Goal: Complete application form

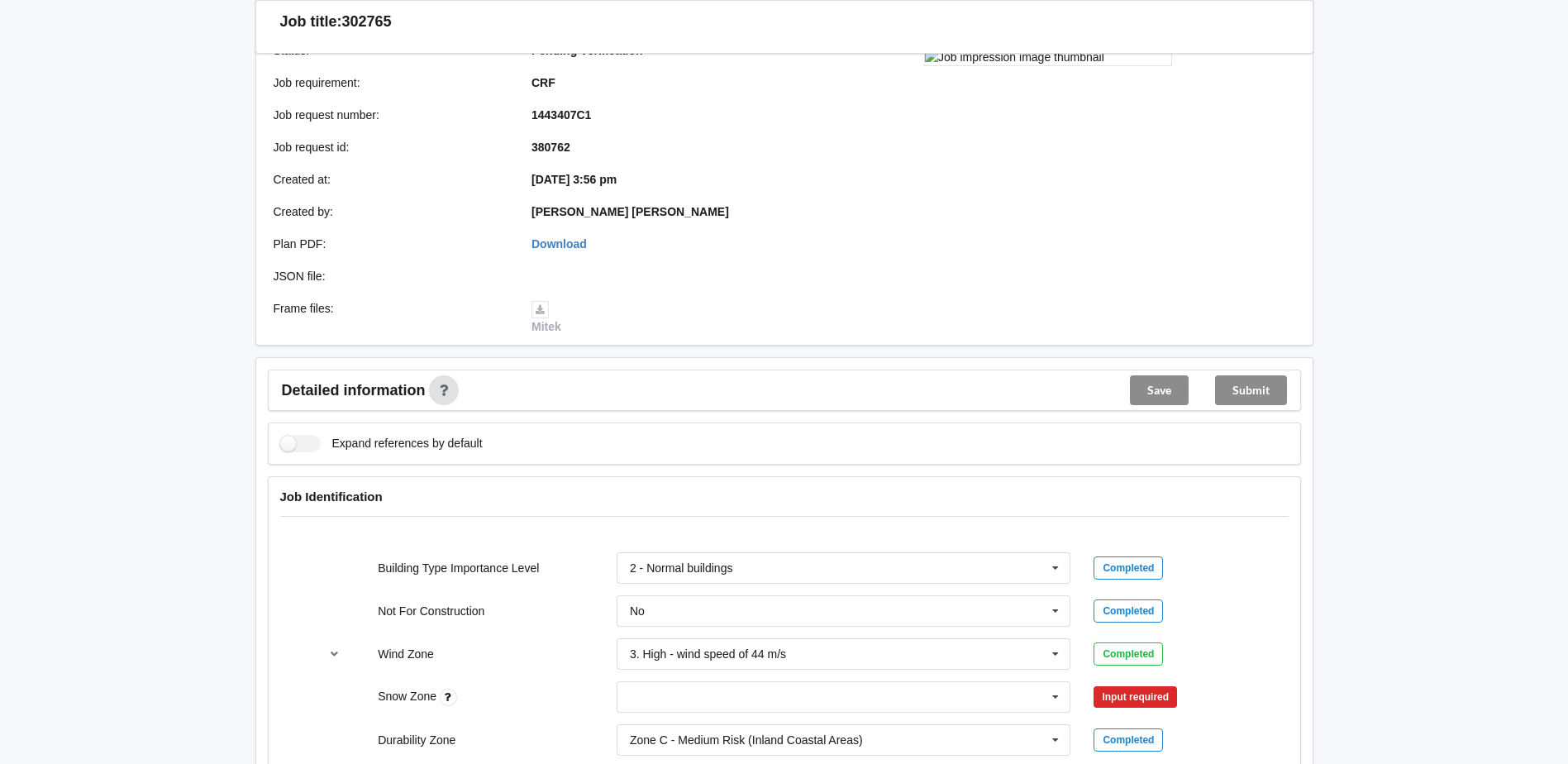
scroll to position [496, 0]
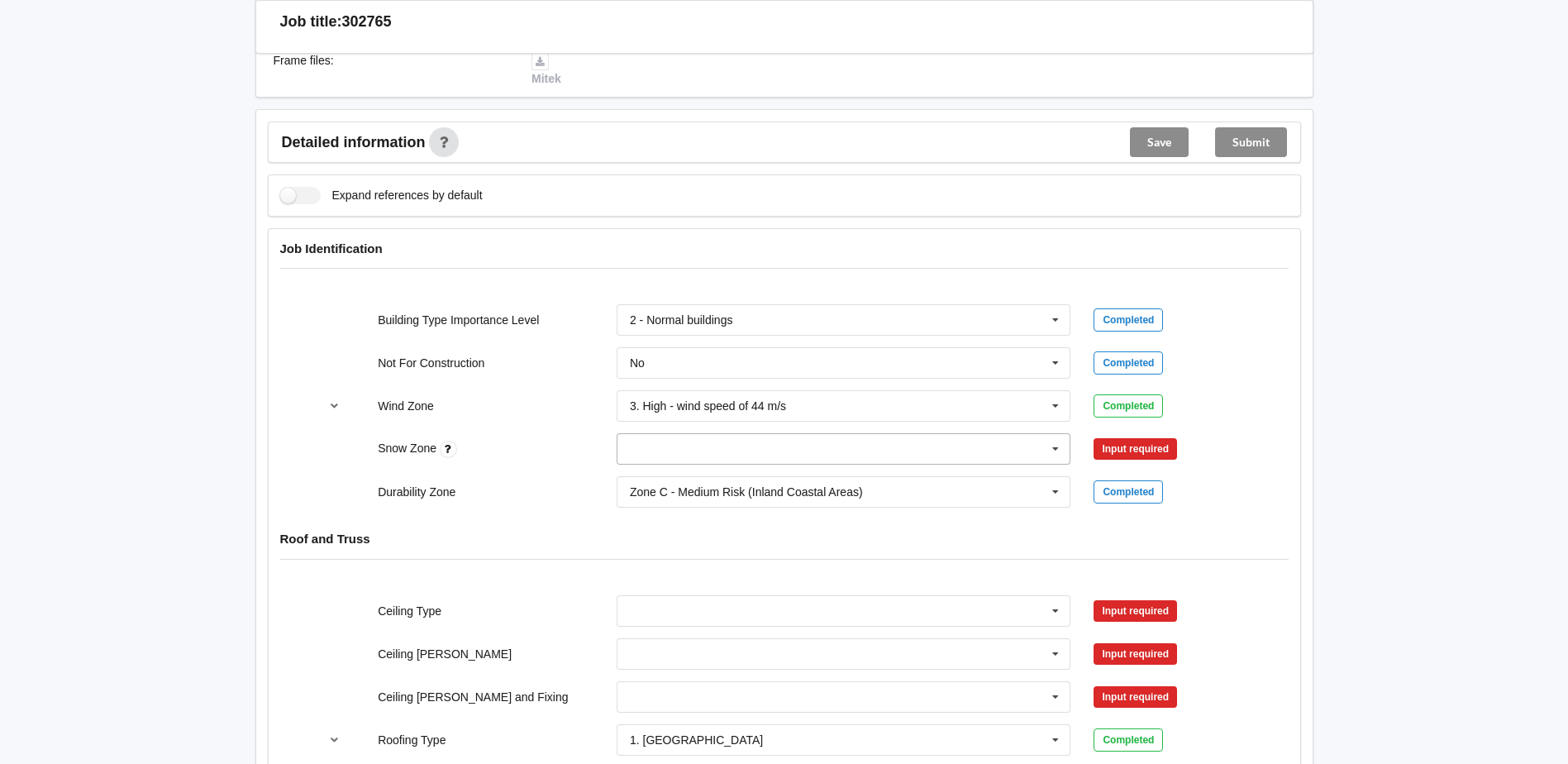
drag, startPoint x: 854, startPoint y: 456, endPoint x: 842, endPoint y: 459, distance: 12.4
click at [850, 456] on input "text" at bounding box center [844, 449] width 453 height 30
click at [653, 468] on div "N0" at bounding box center [843, 478] width 453 height 30
click at [1132, 450] on button "Confirm input" at bounding box center [1142, 449] width 98 height 27
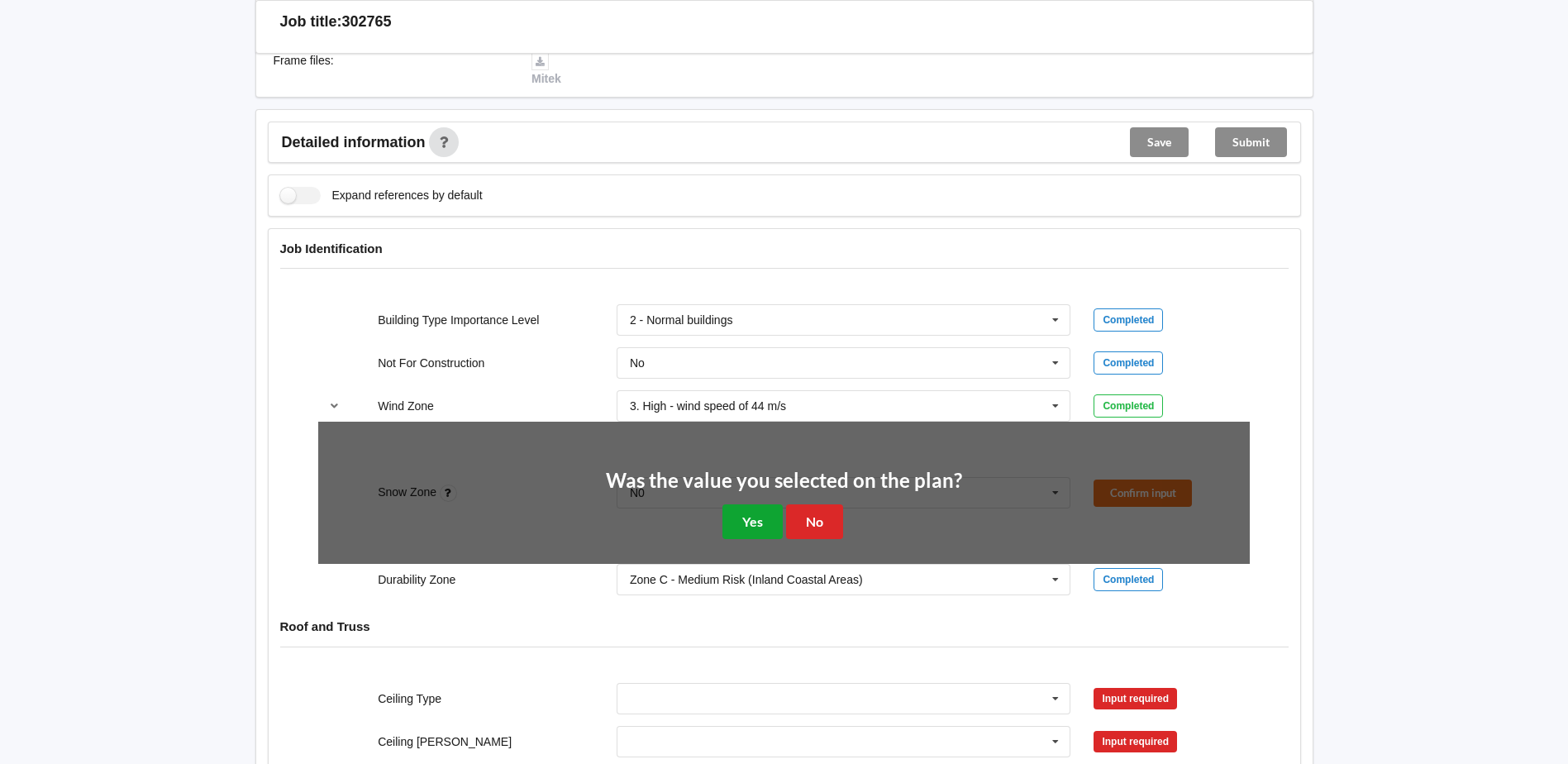
drag, startPoint x: 752, startPoint y: 513, endPoint x: 732, endPoint y: 513, distance: 20.0
click at [752, 514] on button "Yes" at bounding box center [753, 521] width 60 height 34
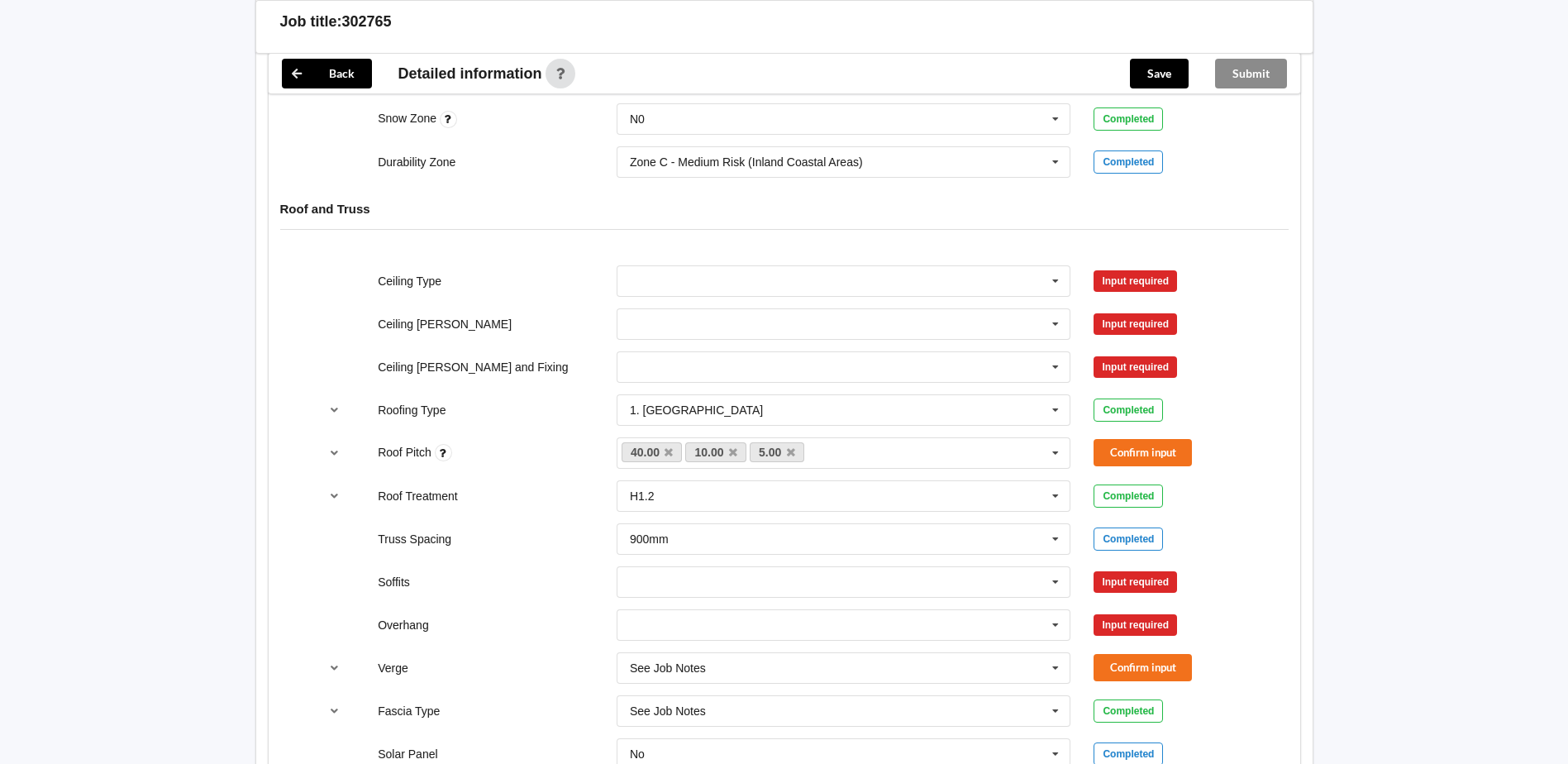
scroll to position [827, 0]
click at [794, 287] on input "text" at bounding box center [844, 280] width 453 height 30
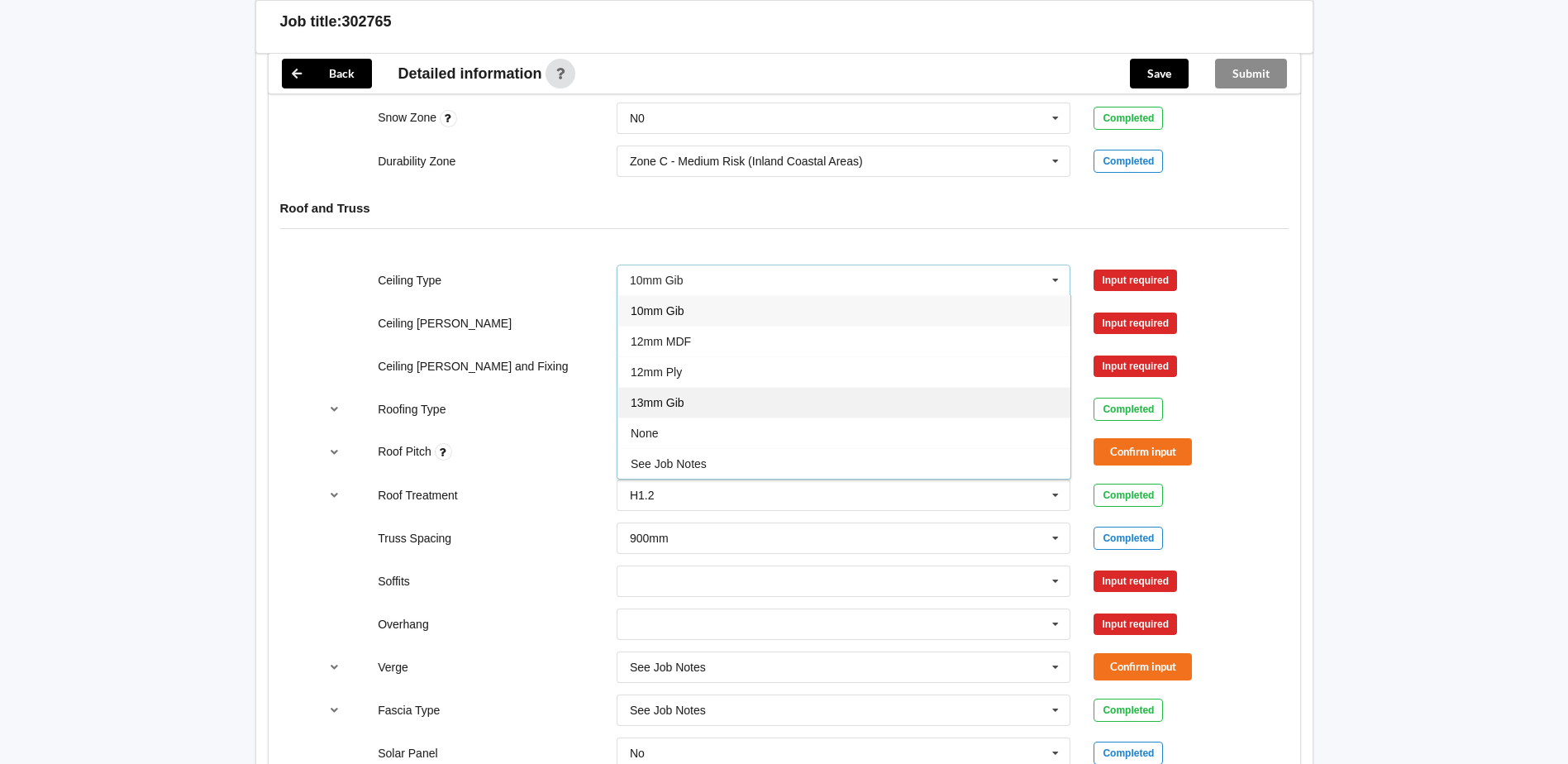
click at [714, 396] on div "13mm Gib" at bounding box center [843, 401] width 453 height 30
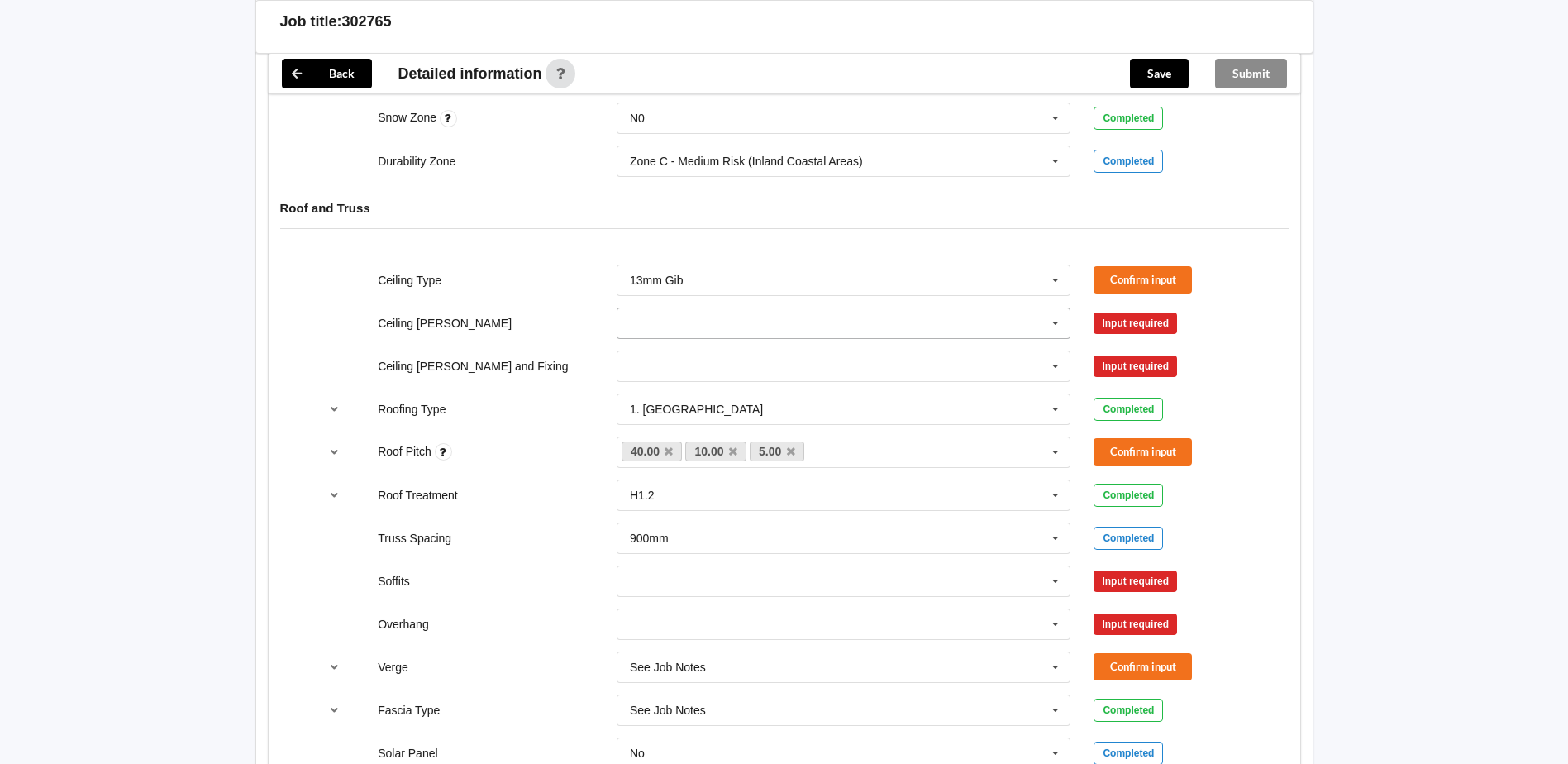
click at [770, 324] on input "text" at bounding box center [844, 324] width 453 height 30
click at [737, 407] on div "600mm" at bounding box center [843, 414] width 453 height 30
click at [750, 368] on input "text" at bounding box center [844, 366] width 453 height 30
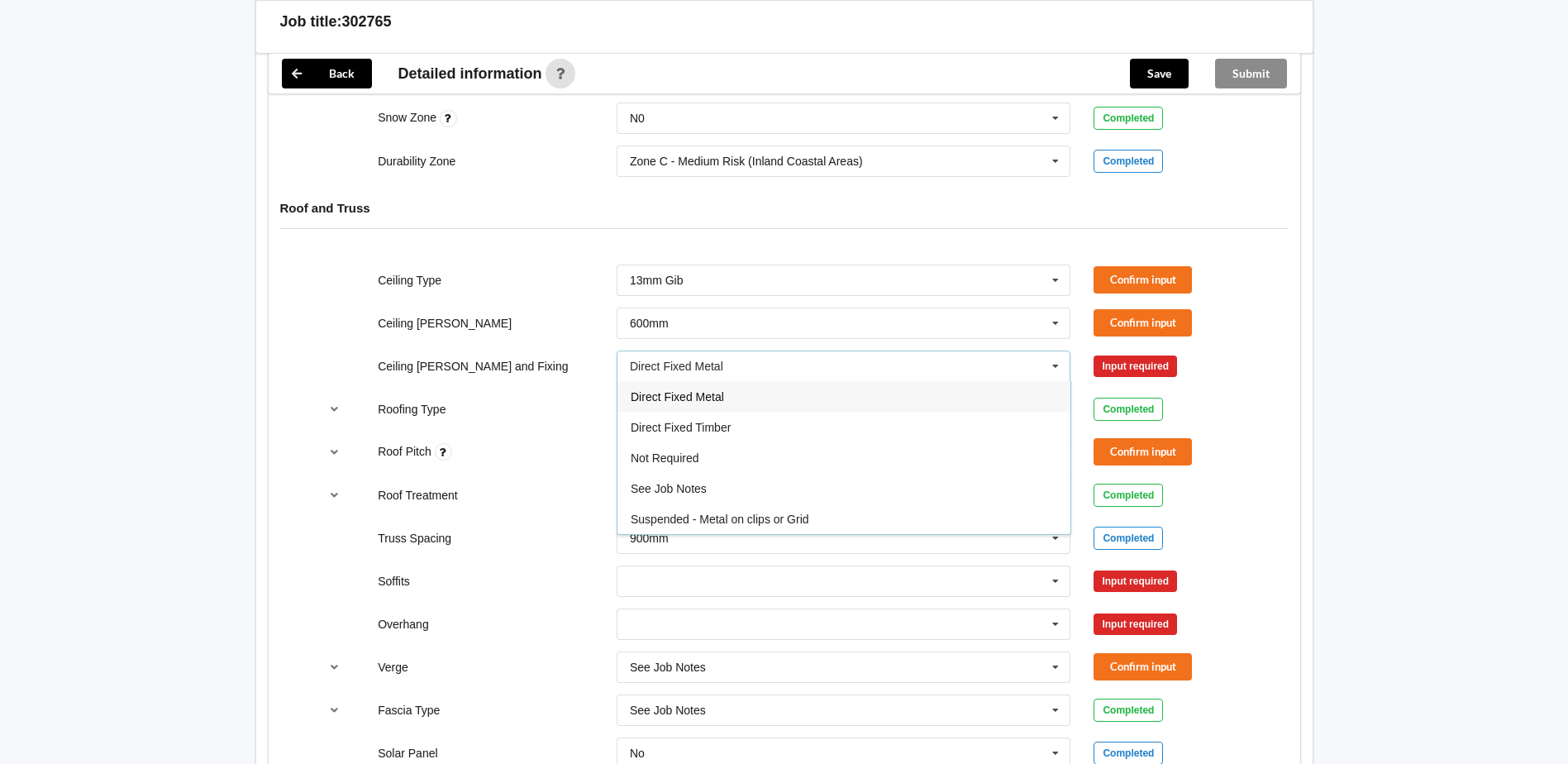
click at [691, 404] on div "Direct Fixed Metal" at bounding box center [843, 396] width 453 height 30
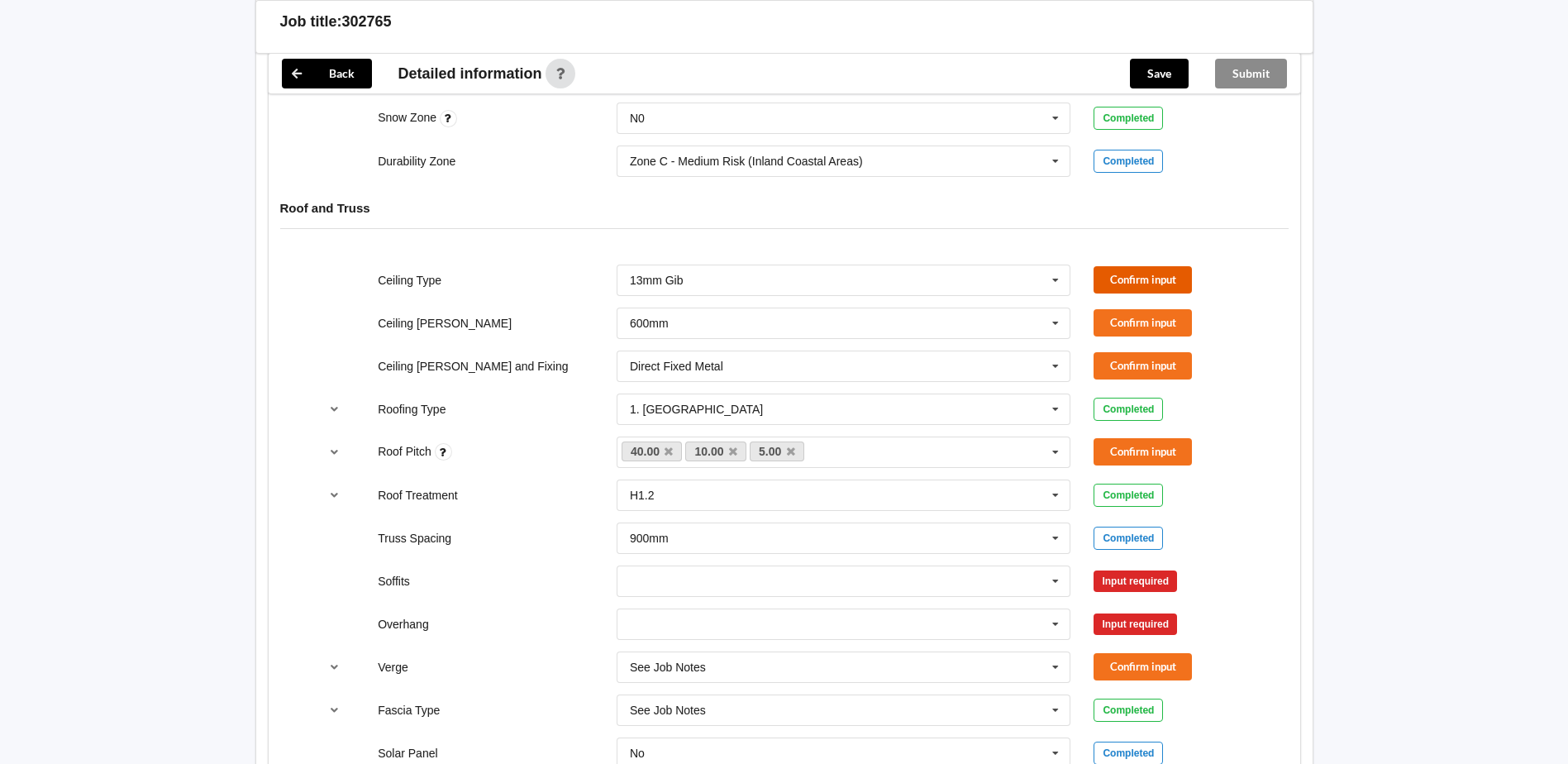
click at [1136, 280] on button "Confirm input" at bounding box center [1142, 280] width 98 height 27
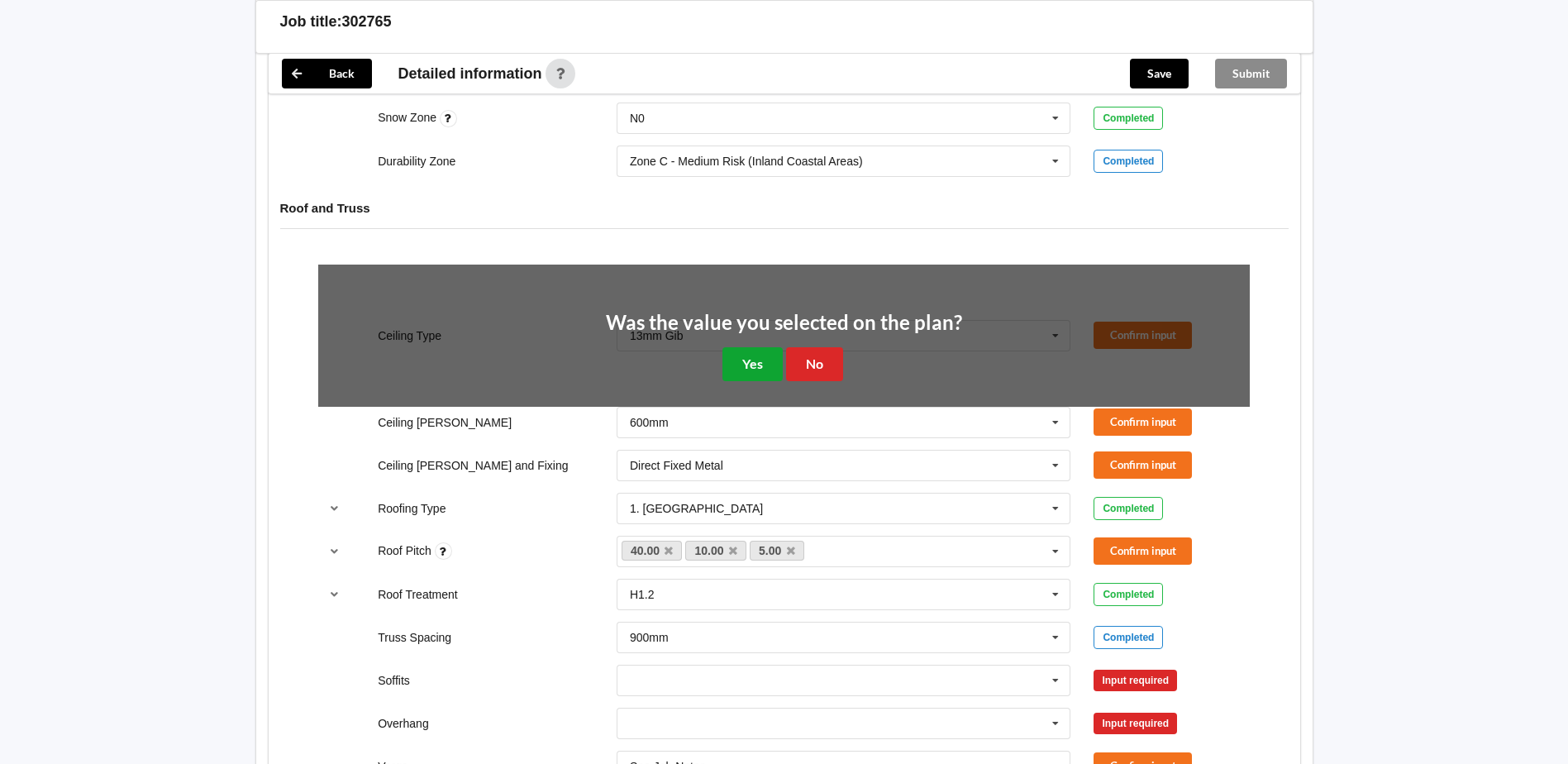
click at [770, 353] on button "Yes" at bounding box center [753, 364] width 60 height 34
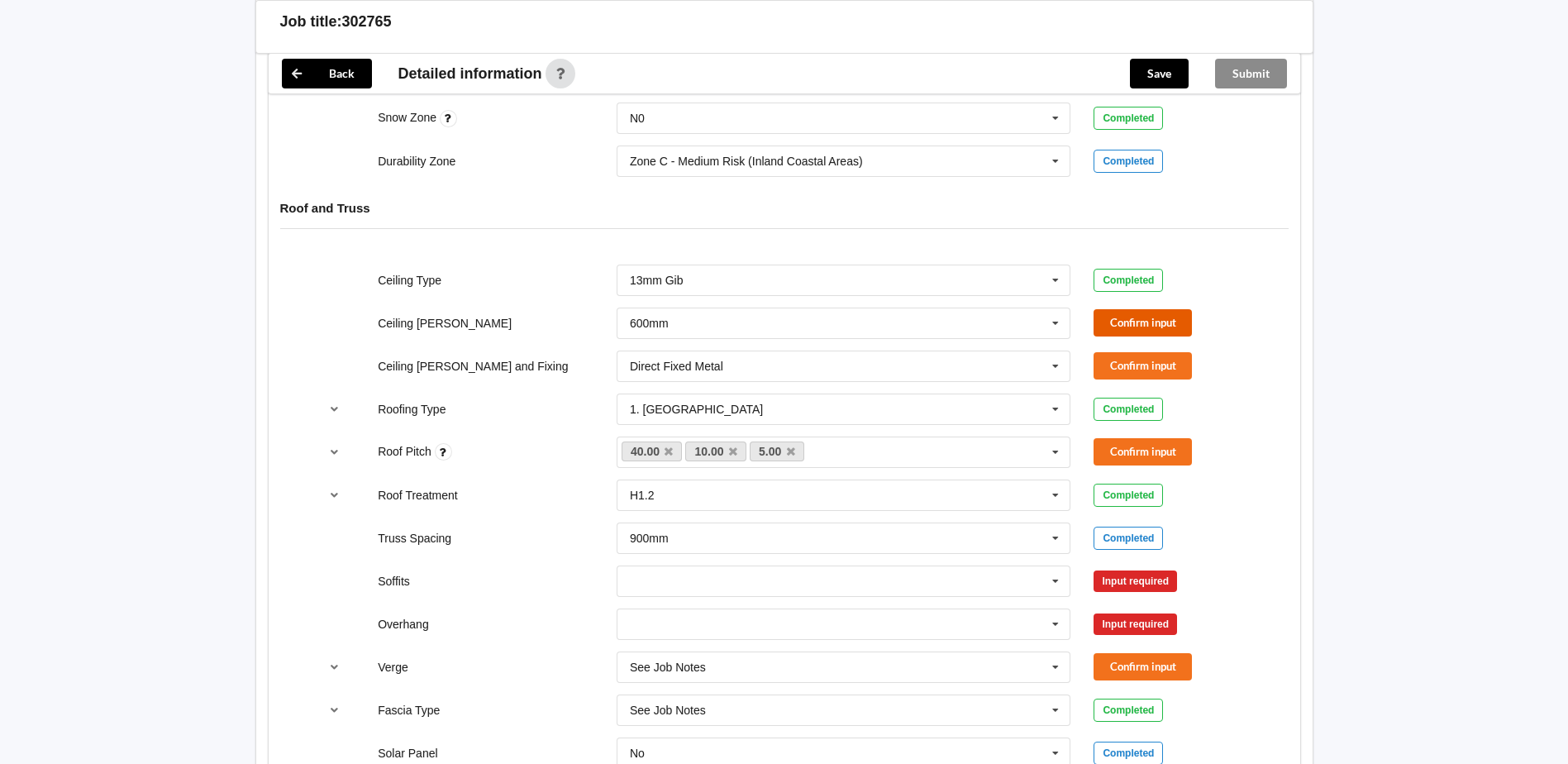
click at [1128, 330] on button "Confirm input" at bounding box center [1142, 323] width 98 height 27
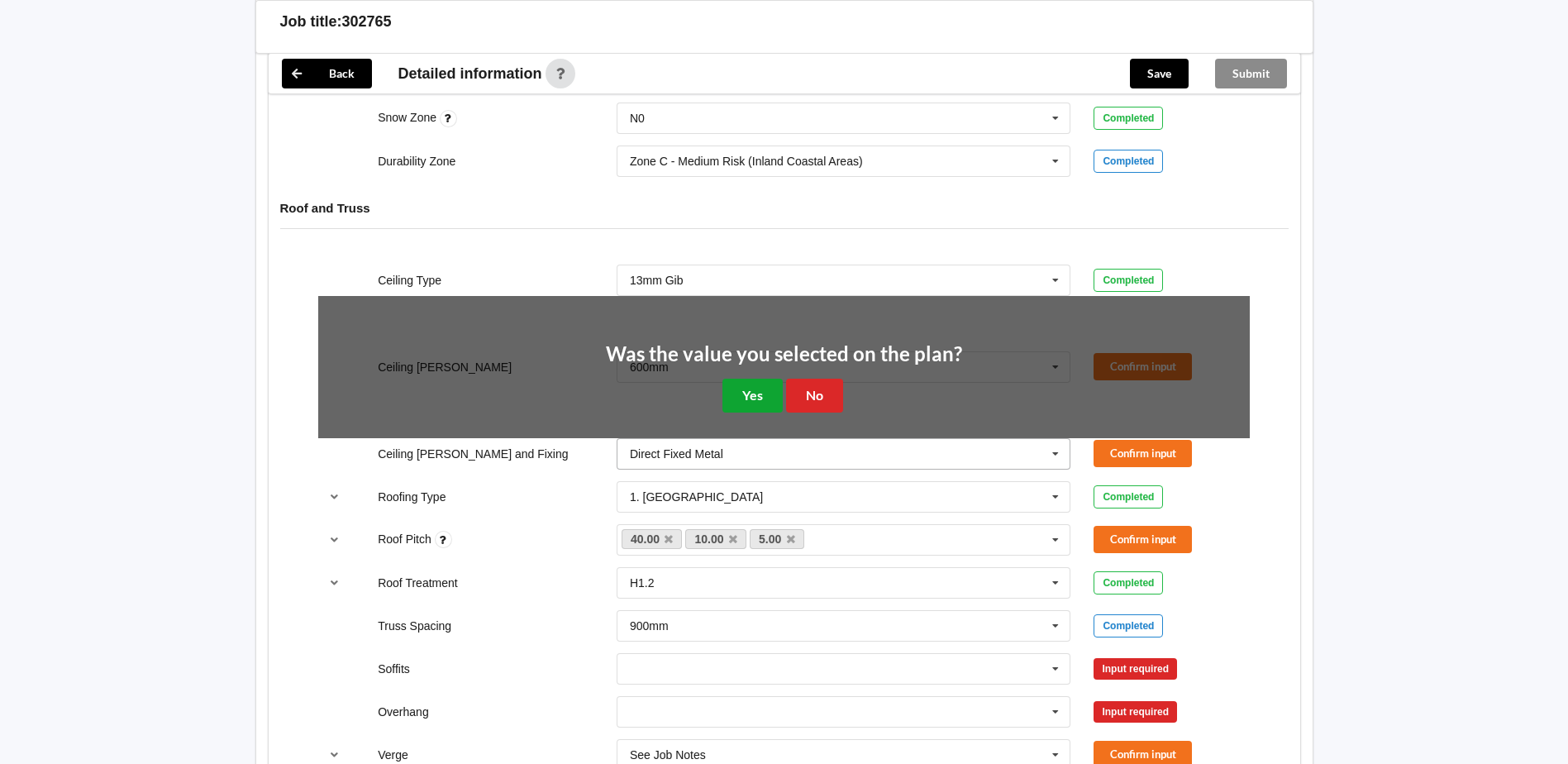
drag, startPoint x: 755, startPoint y: 394, endPoint x: 995, endPoint y: 369, distance: 241.3
click at [767, 395] on button "Yes" at bounding box center [753, 396] width 60 height 34
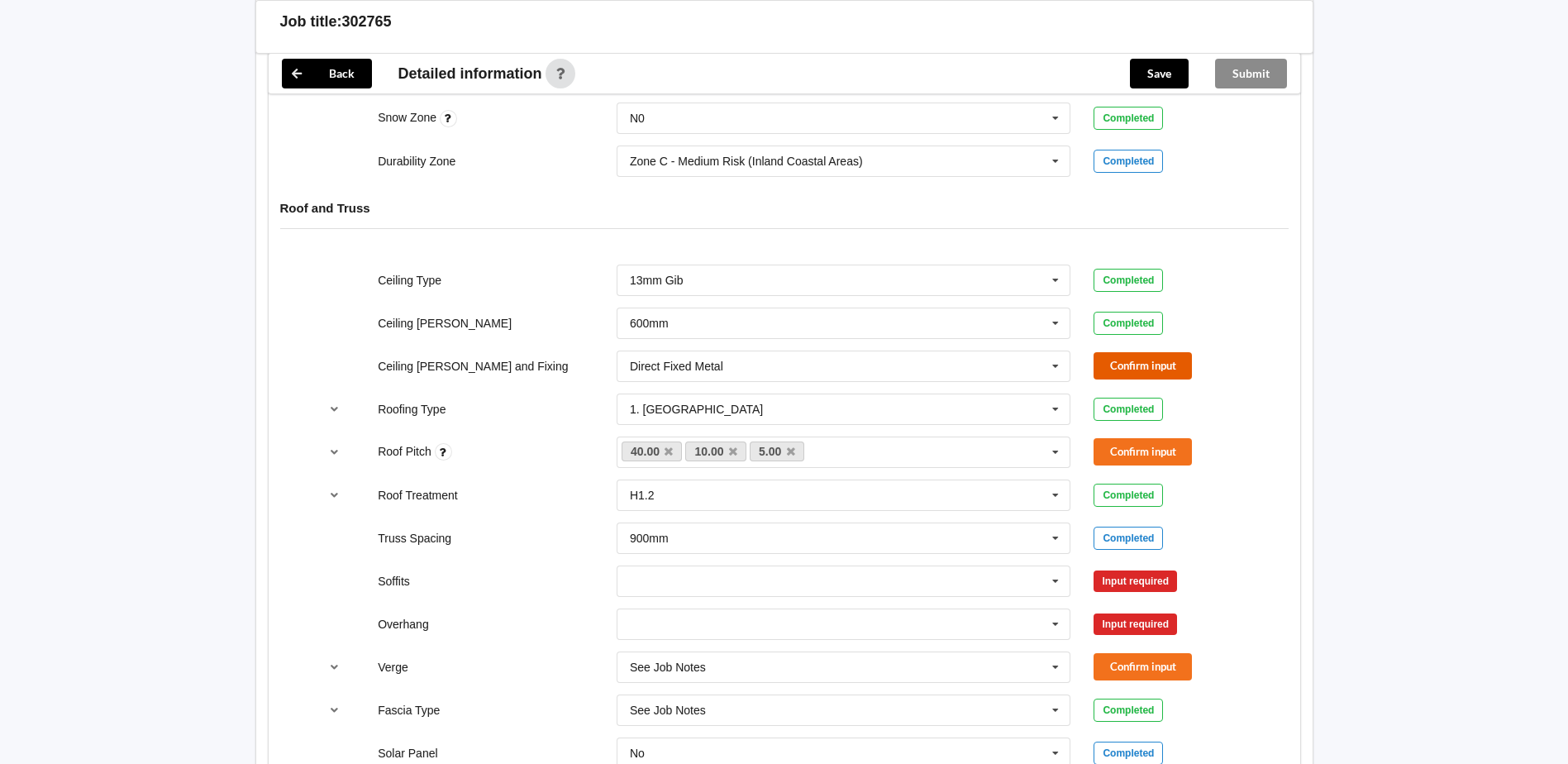
click at [1100, 369] on button "Confirm input" at bounding box center [1142, 366] width 98 height 27
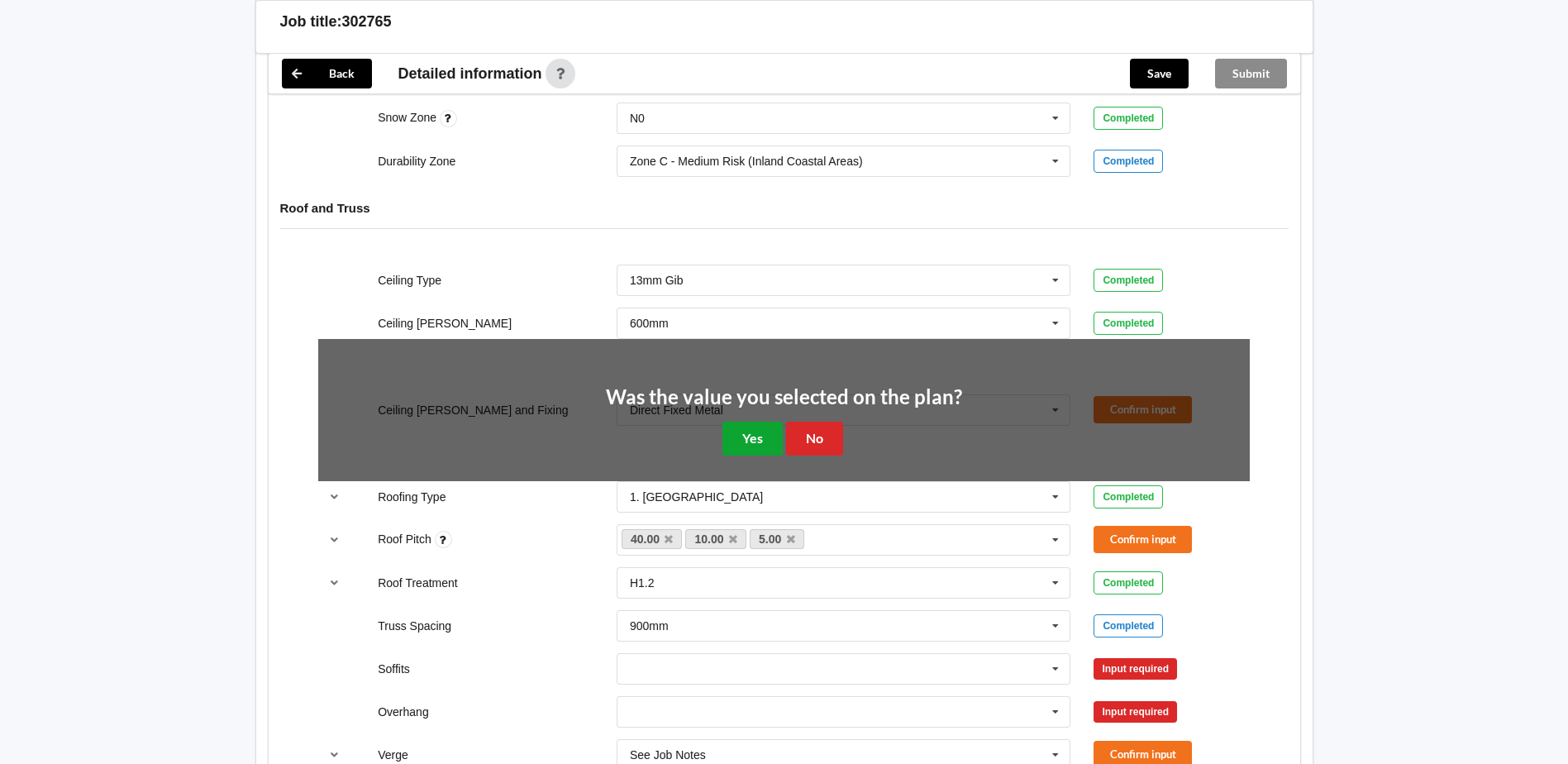
click at [742, 436] on button "Yes" at bounding box center [753, 439] width 60 height 34
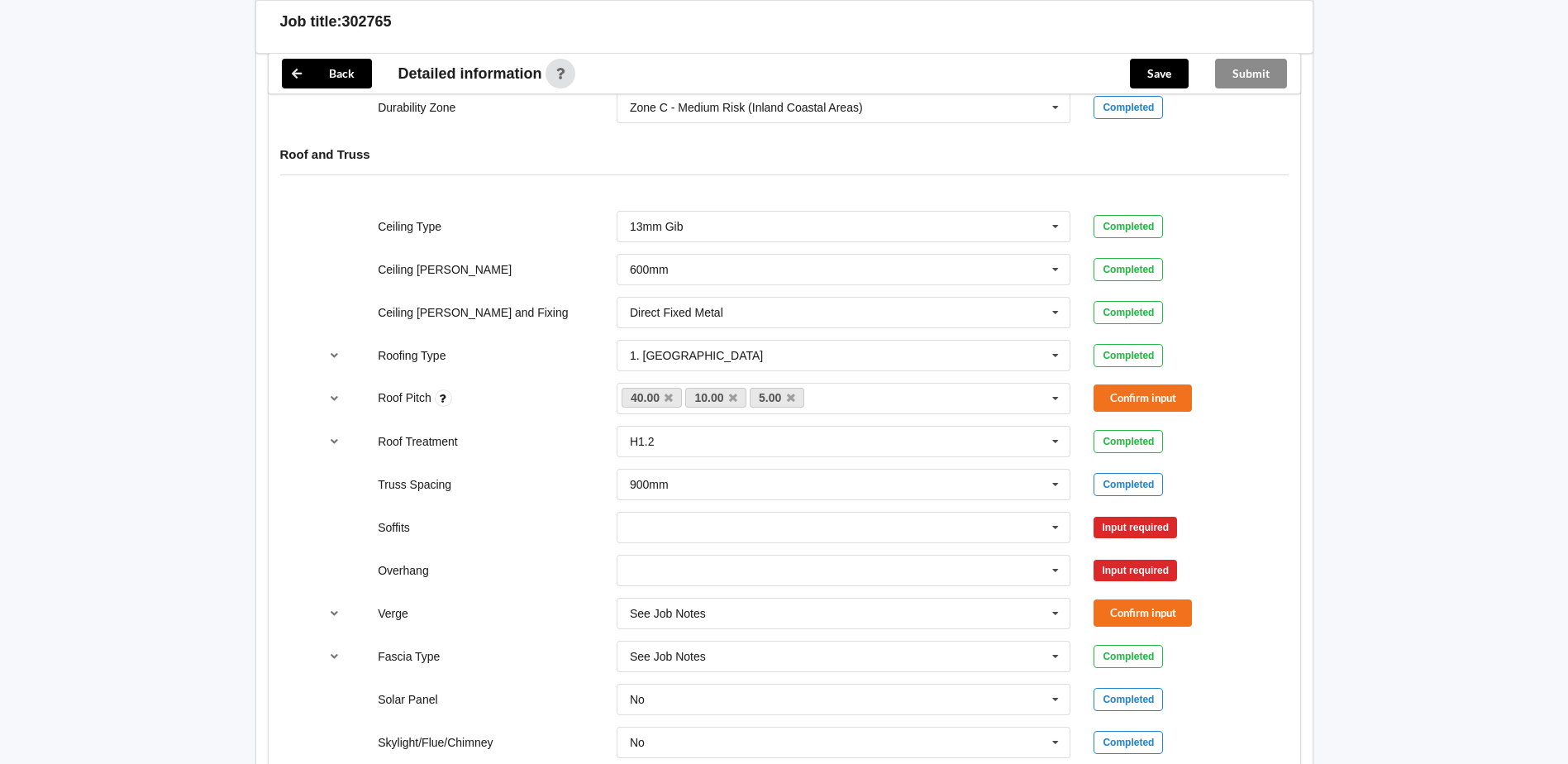
scroll to position [910, 0]
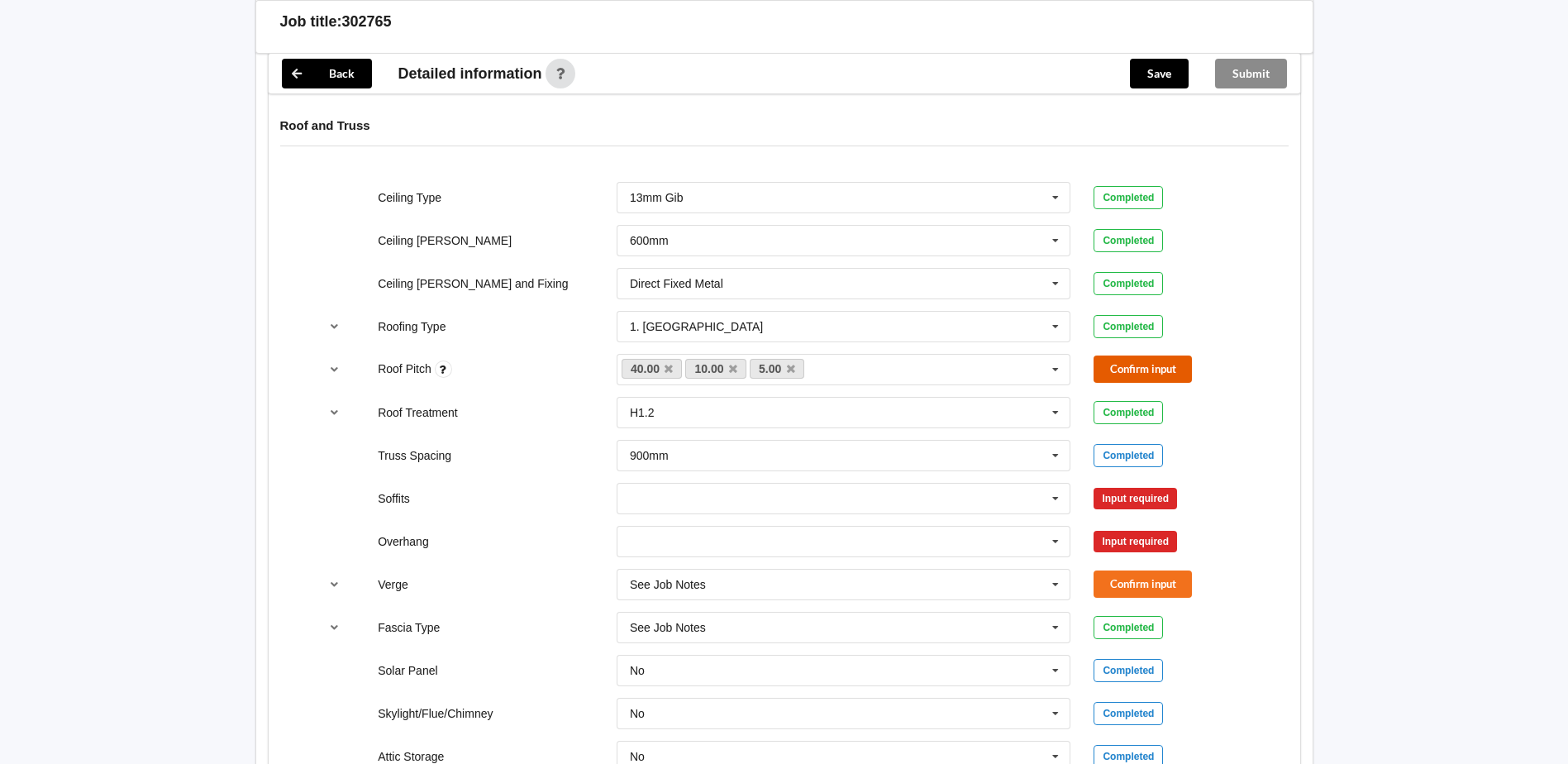
click at [1129, 369] on button "Confirm input" at bounding box center [1142, 369] width 98 height 27
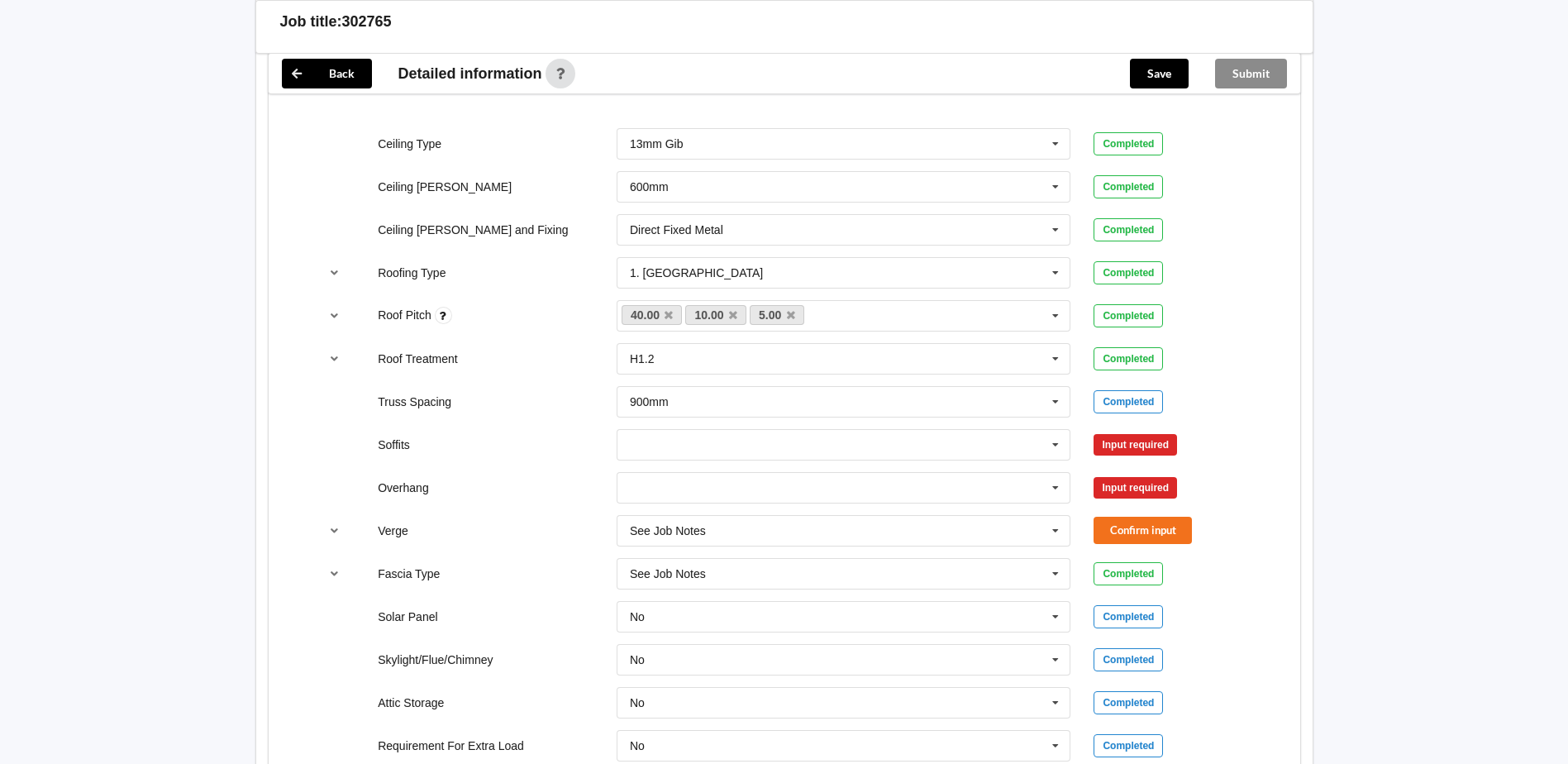
scroll to position [993, 0]
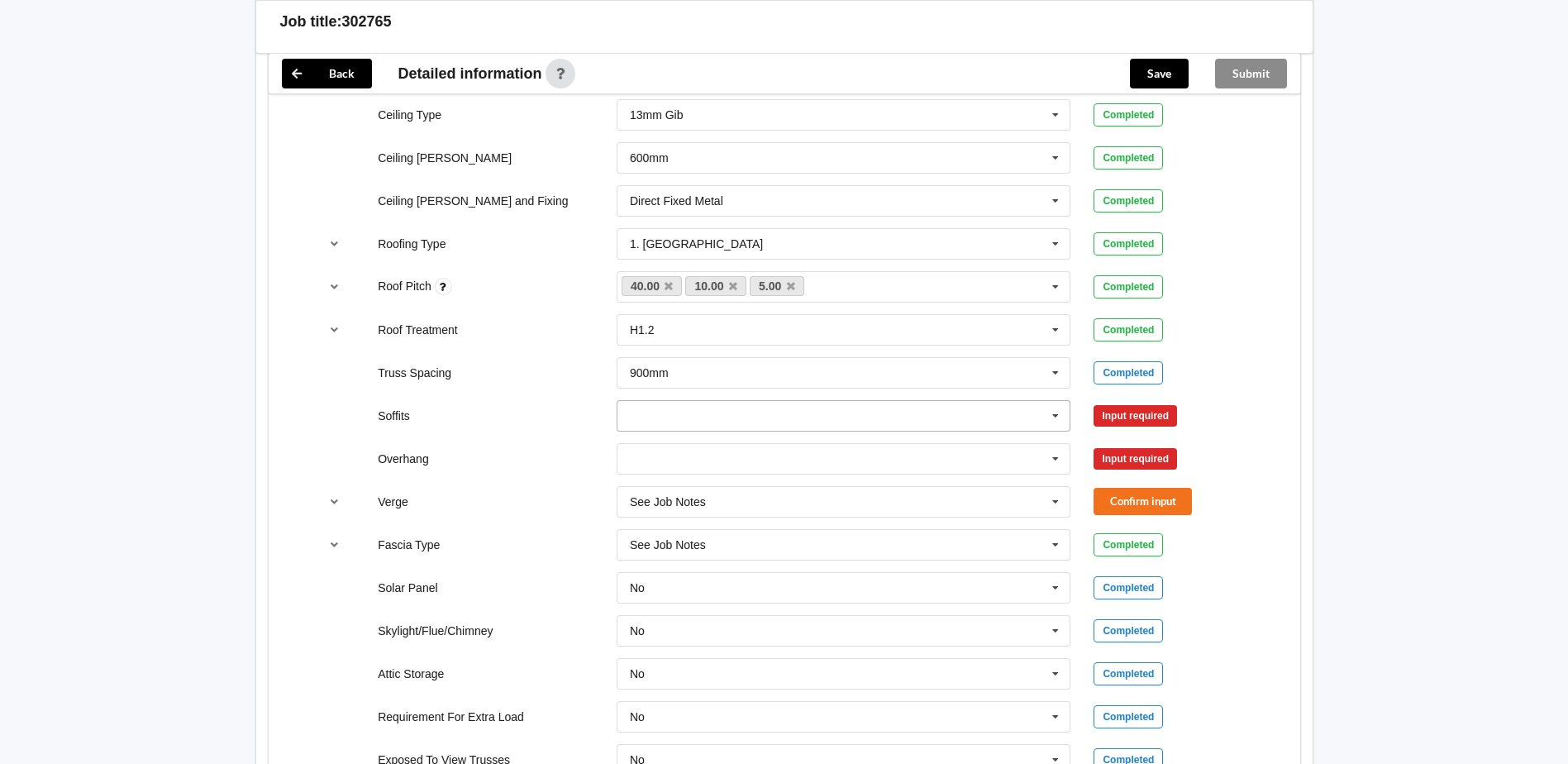
click at [679, 417] on input "text" at bounding box center [844, 416] width 453 height 30
click at [675, 452] on div "Boxed" at bounding box center [843, 445] width 453 height 30
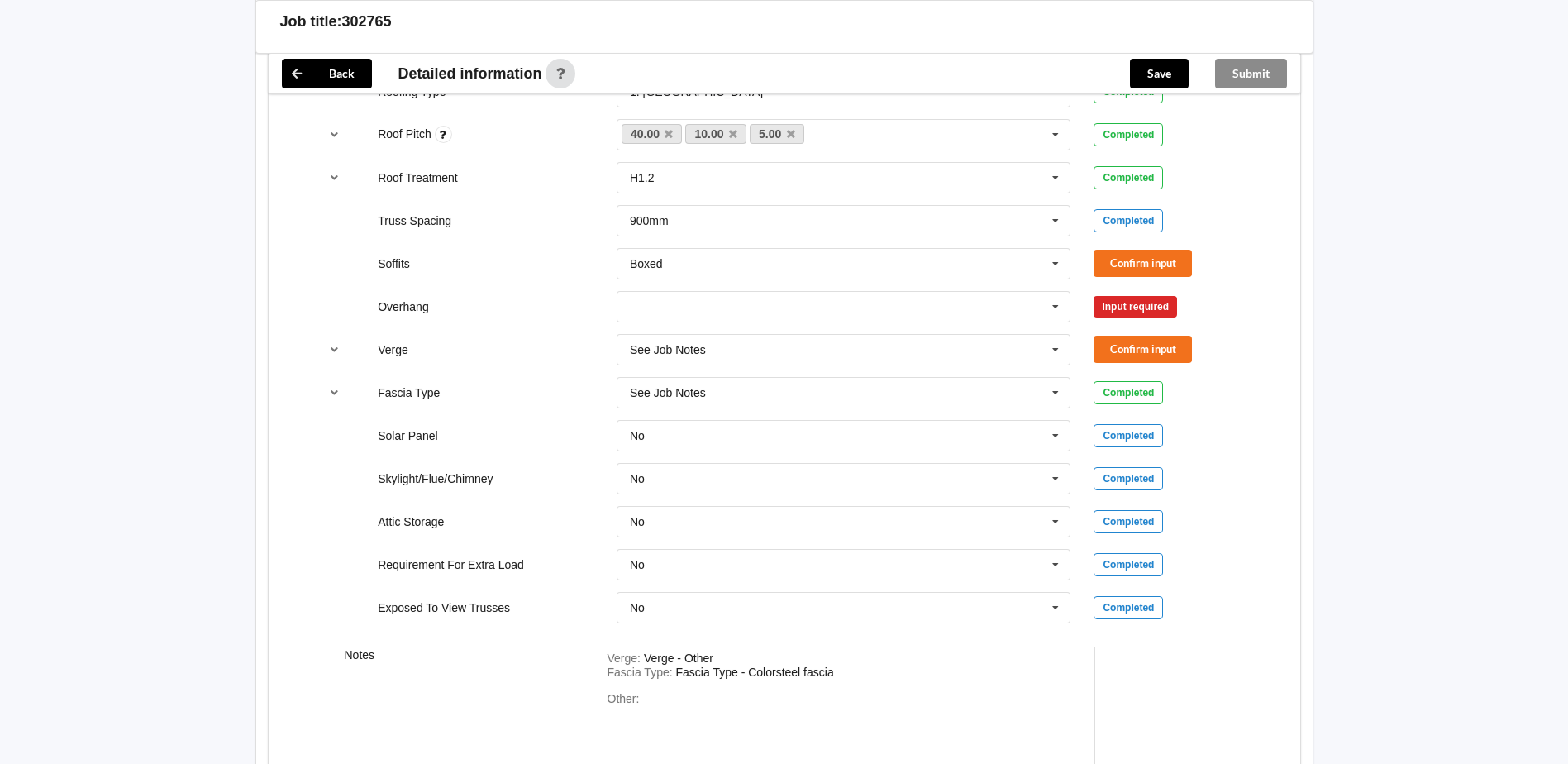
scroll to position [1158, 0]
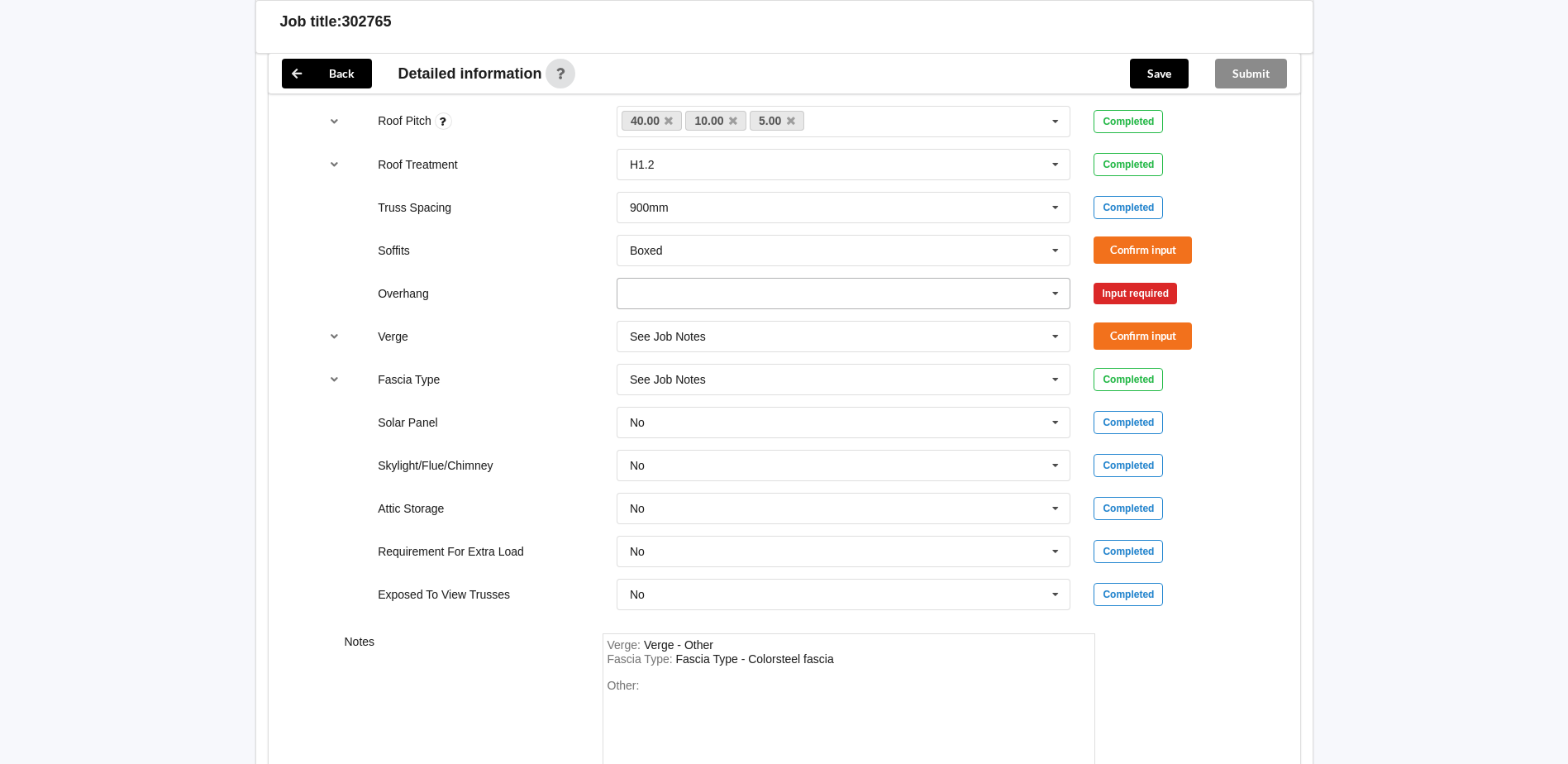
click at [834, 302] on input "text" at bounding box center [844, 293] width 453 height 30
click at [764, 454] on div "Multiple Values – See As Per Plan" at bounding box center [843, 445] width 453 height 30
click at [800, 338] on input "text" at bounding box center [844, 336] width 453 height 30
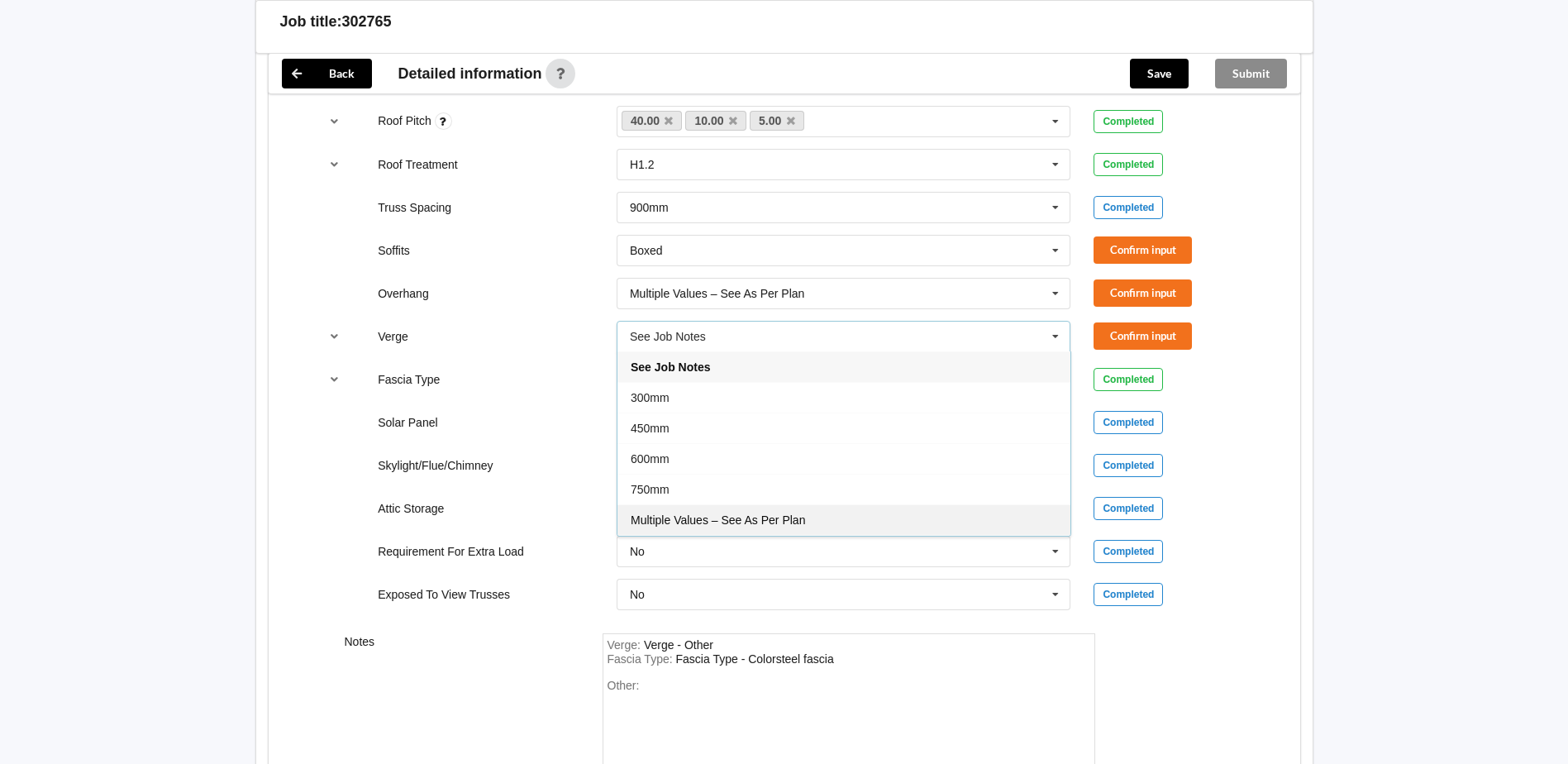
click at [746, 521] on span "Multiple Values – See As Per Plan" at bounding box center [718, 520] width 174 height 14
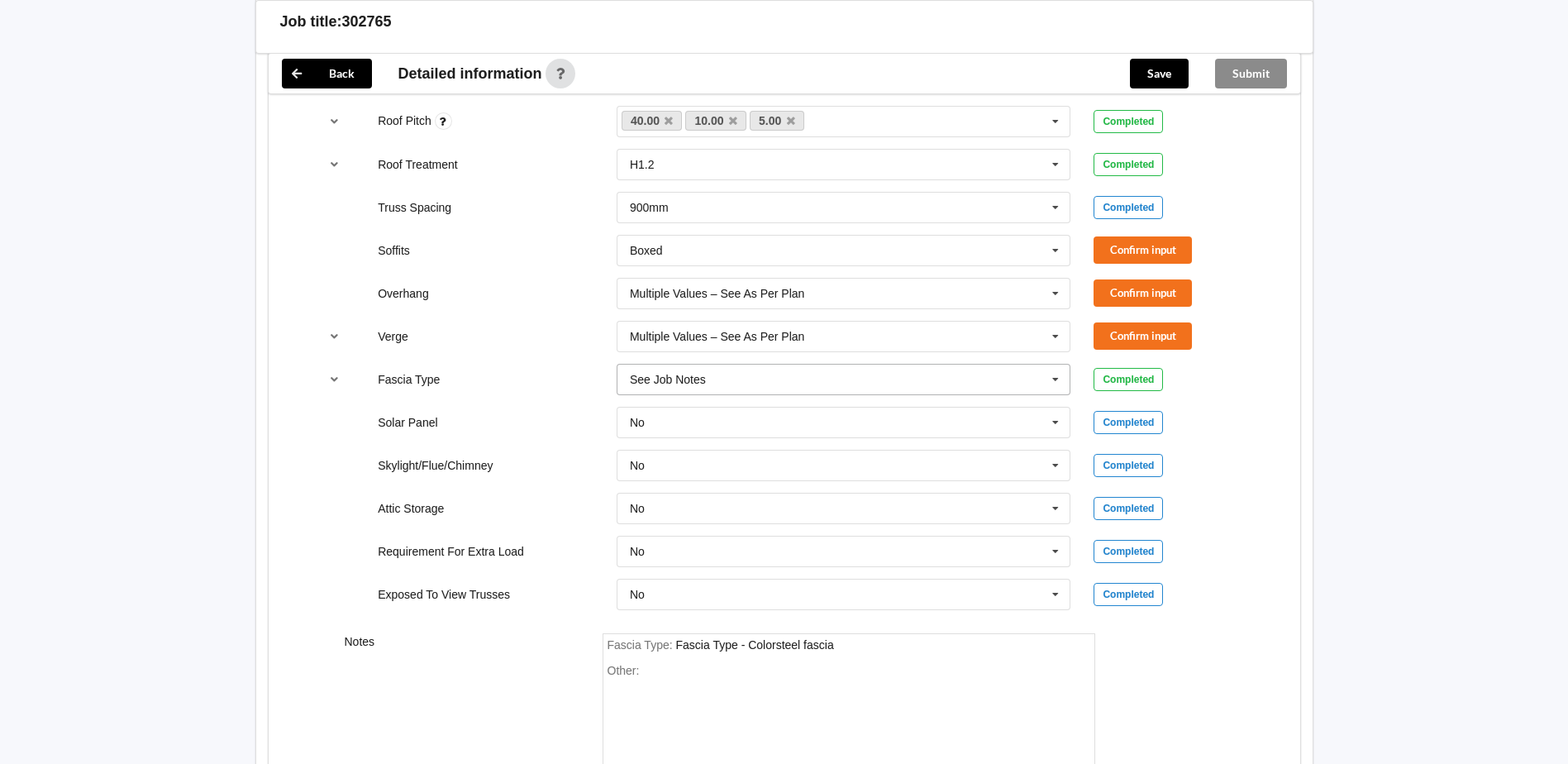
click at [789, 384] on input "text" at bounding box center [844, 379] width 453 height 30
type input "Interline 185"
click at [741, 413] on div "Add Interline 185" at bounding box center [843, 409] width 453 height 30
click at [1125, 238] on button "Confirm input" at bounding box center [1142, 250] width 98 height 27
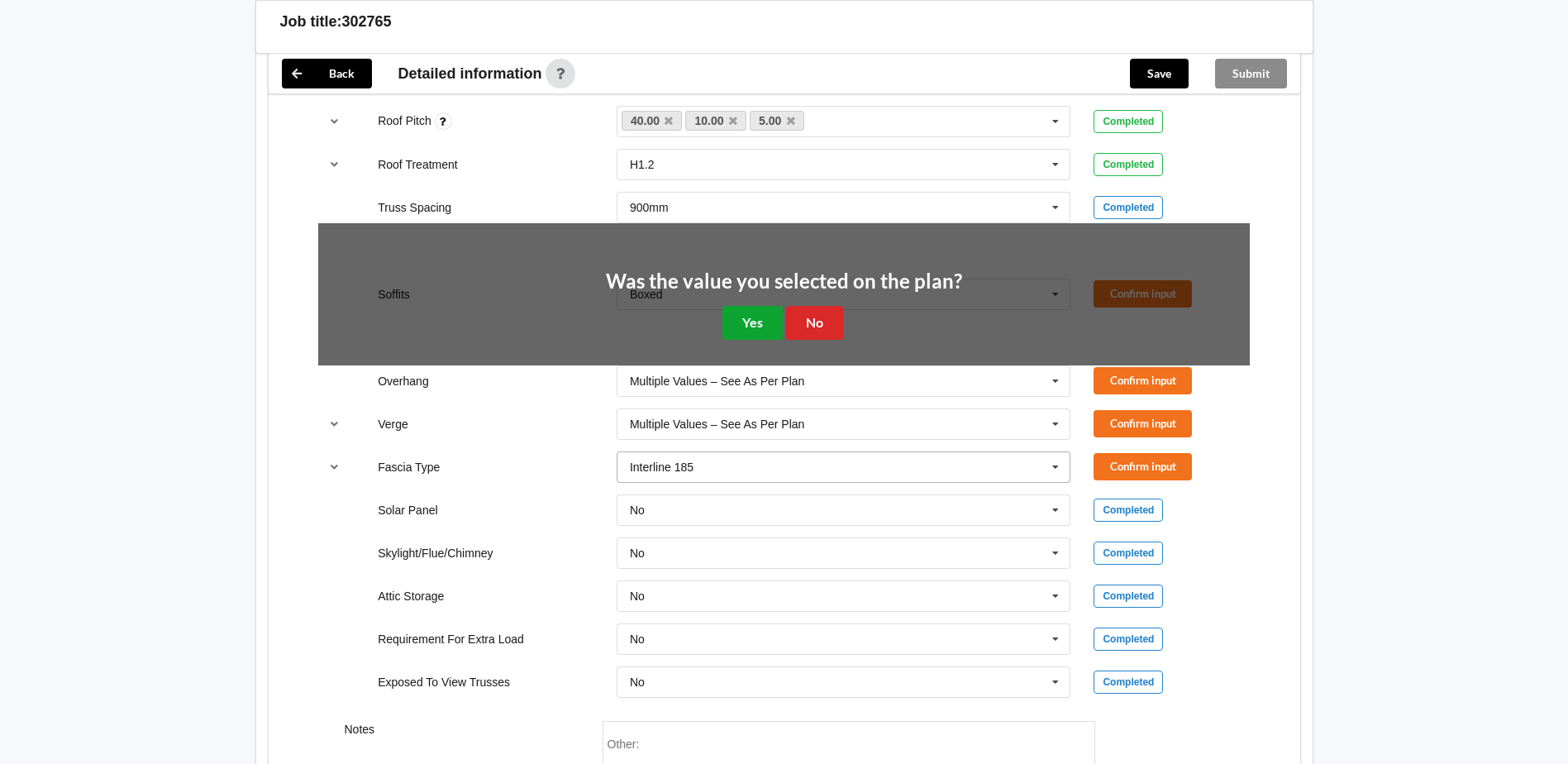
click at [755, 315] on button "Yes" at bounding box center [753, 323] width 60 height 34
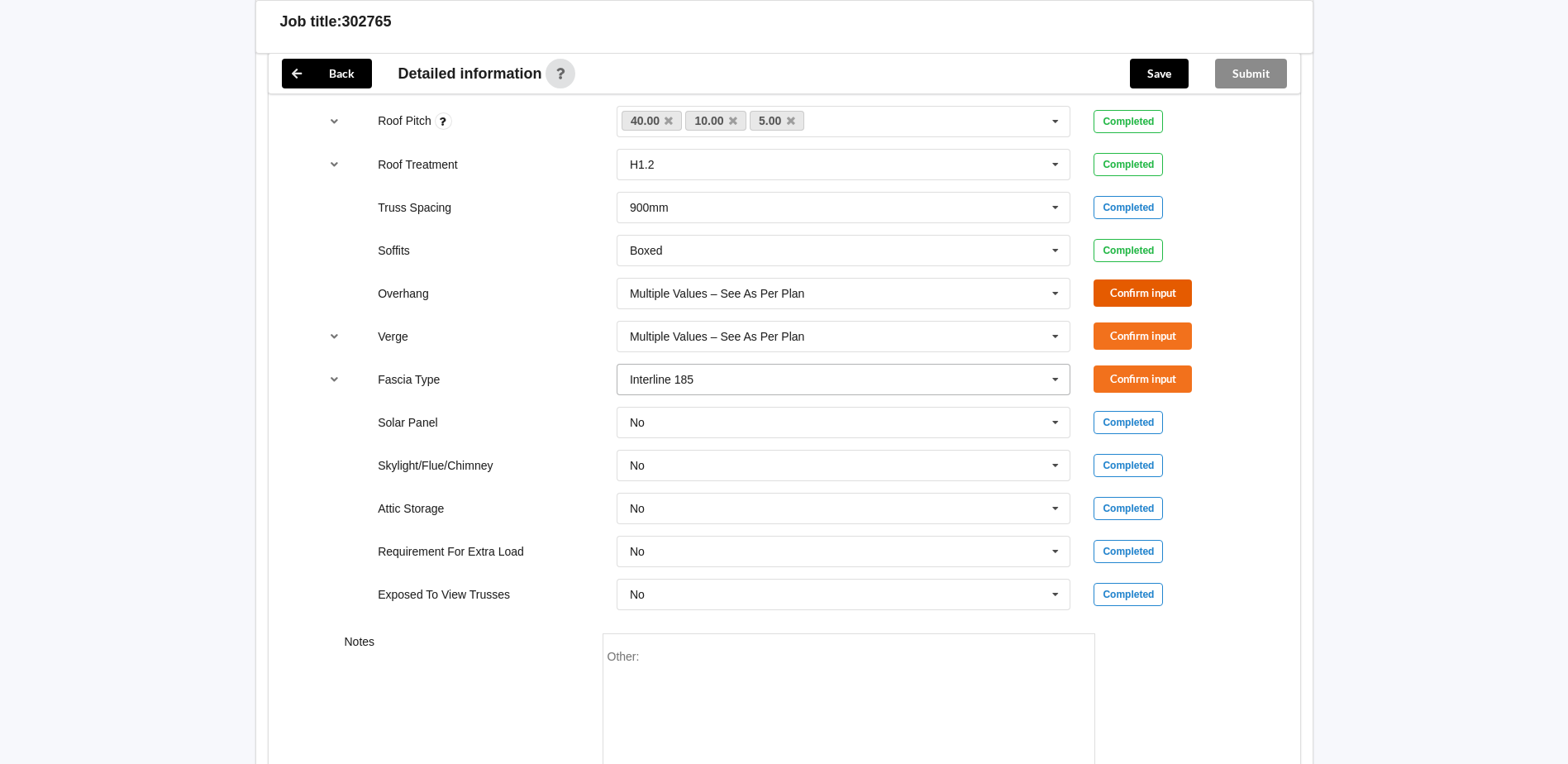
click at [1146, 299] on button "Confirm input" at bounding box center [1142, 293] width 98 height 27
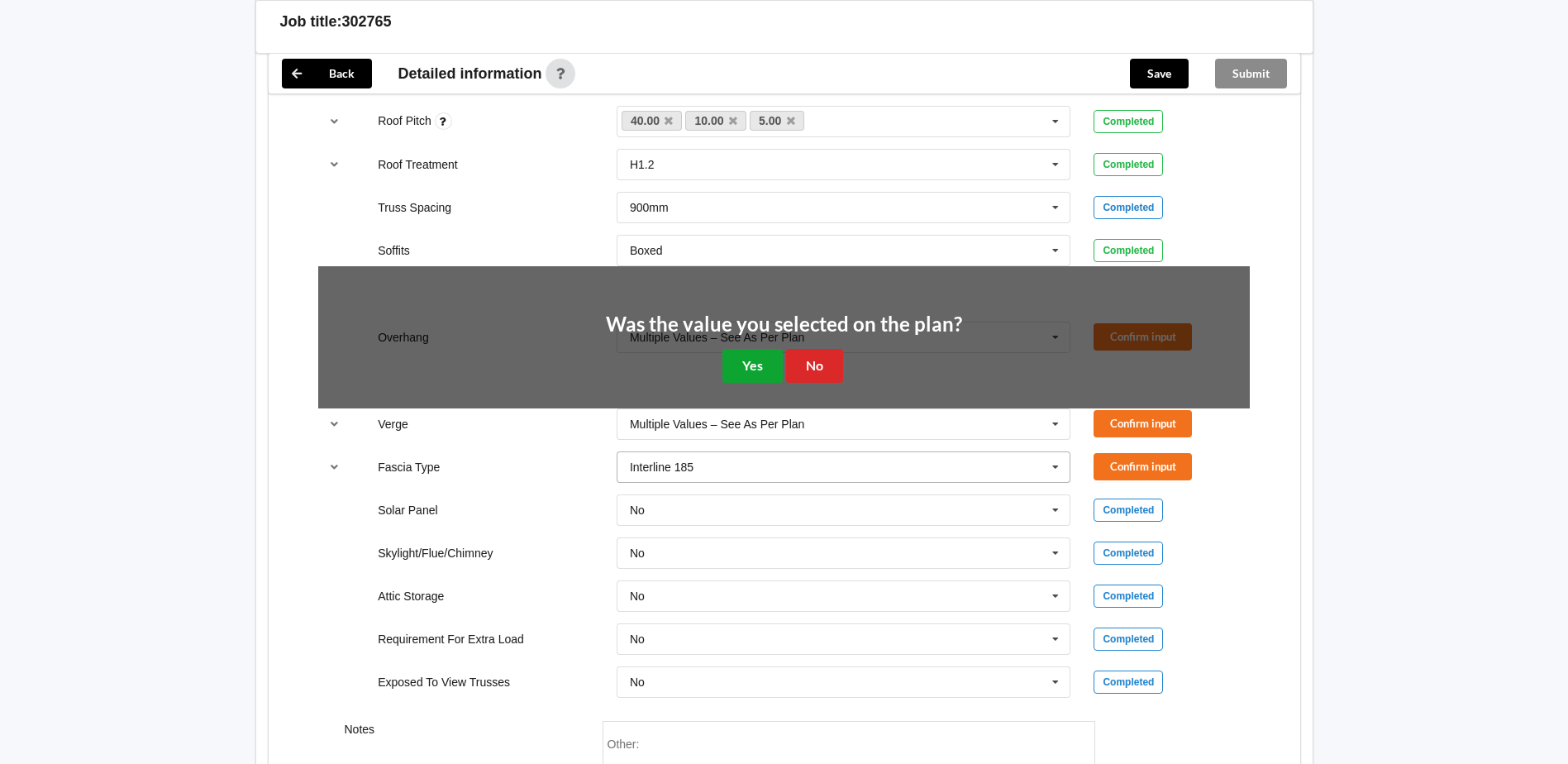
click at [736, 354] on button "Yes" at bounding box center [753, 365] width 60 height 34
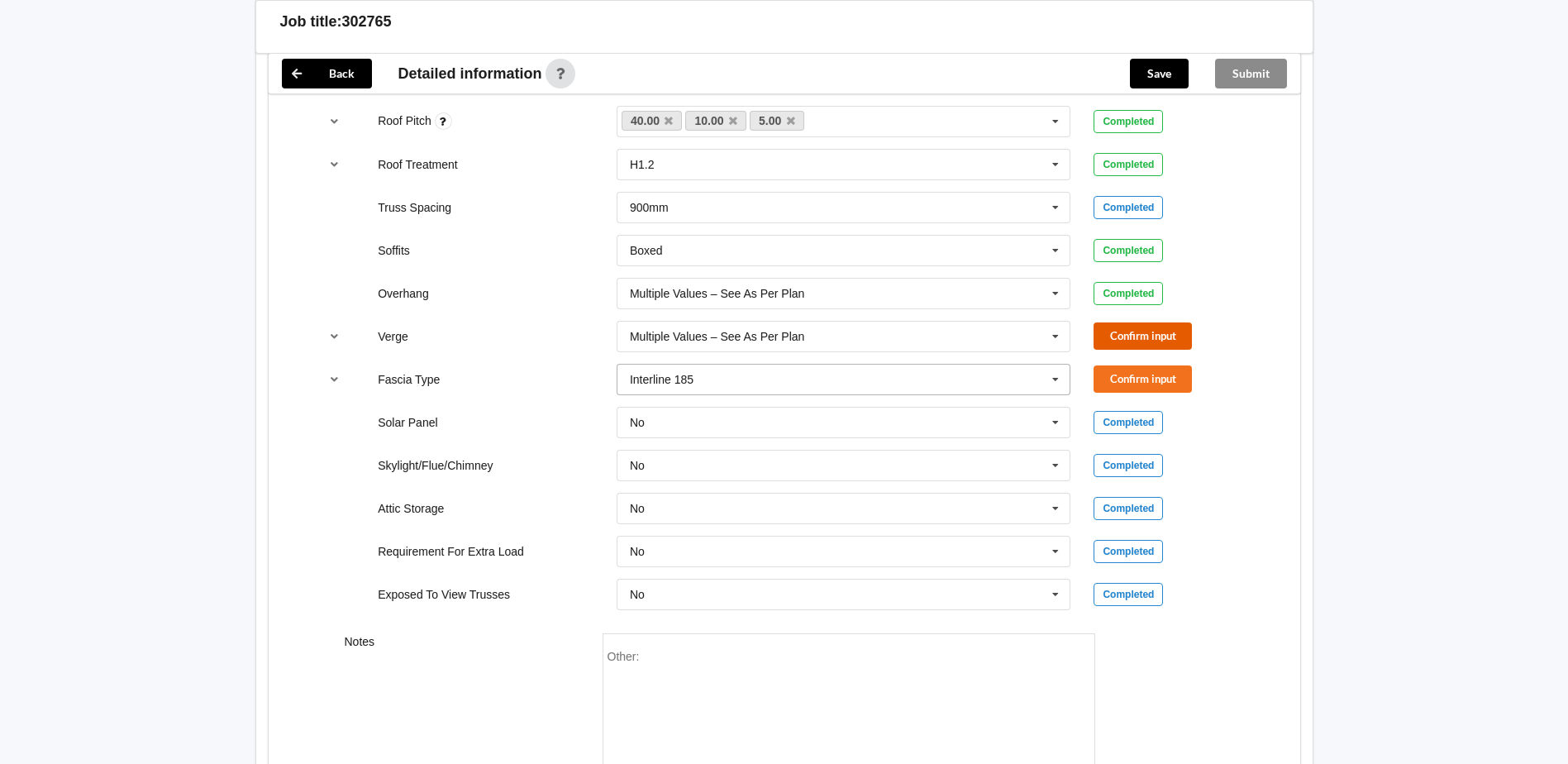
click at [1141, 331] on button "Confirm input" at bounding box center [1142, 336] width 98 height 27
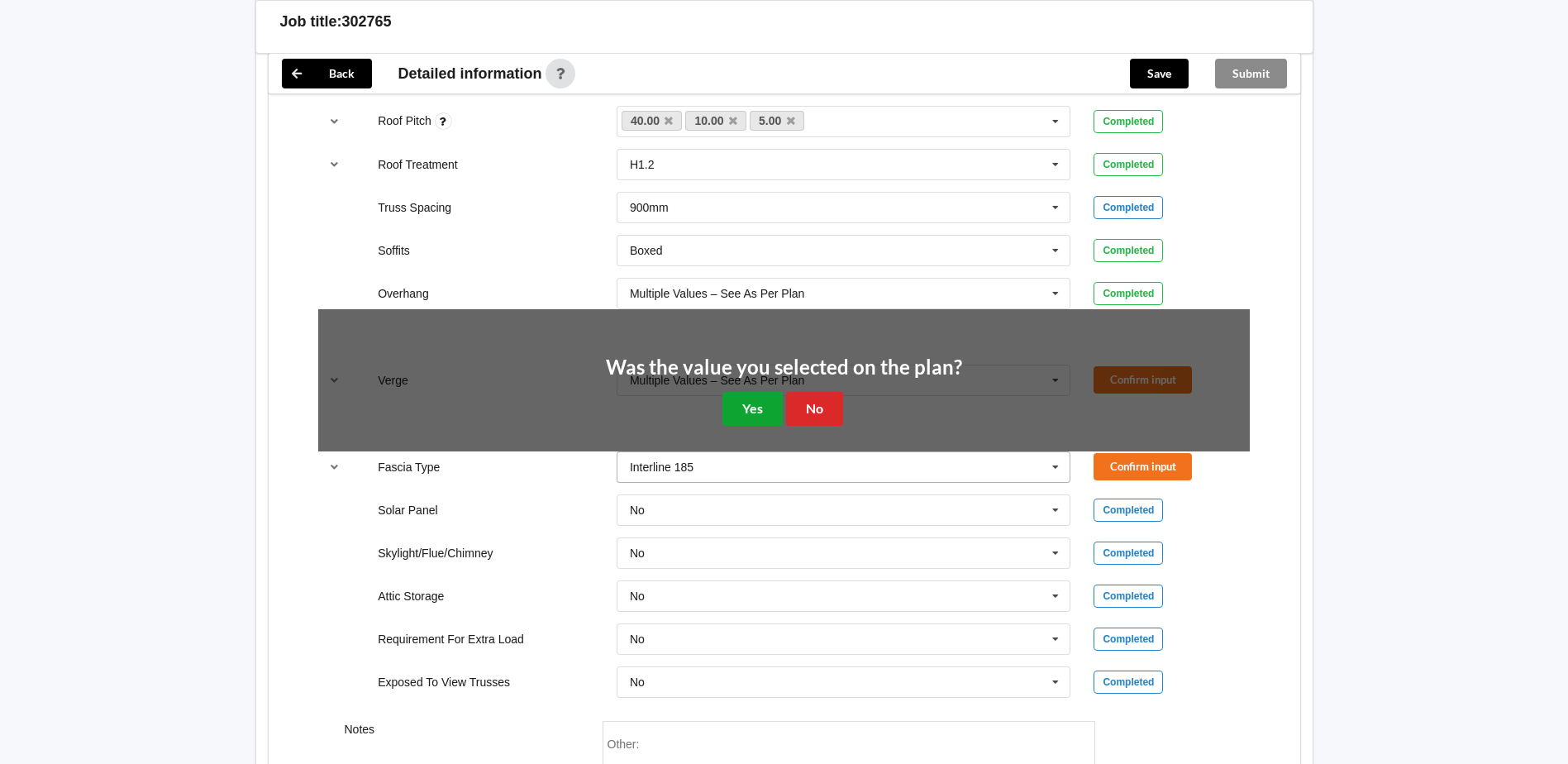
drag, startPoint x: 766, startPoint y: 409, endPoint x: 1027, endPoint y: 384, distance: 262.2
click at [769, 409] on button "Yes" at bounding box center [753, 408] width 60 height 34
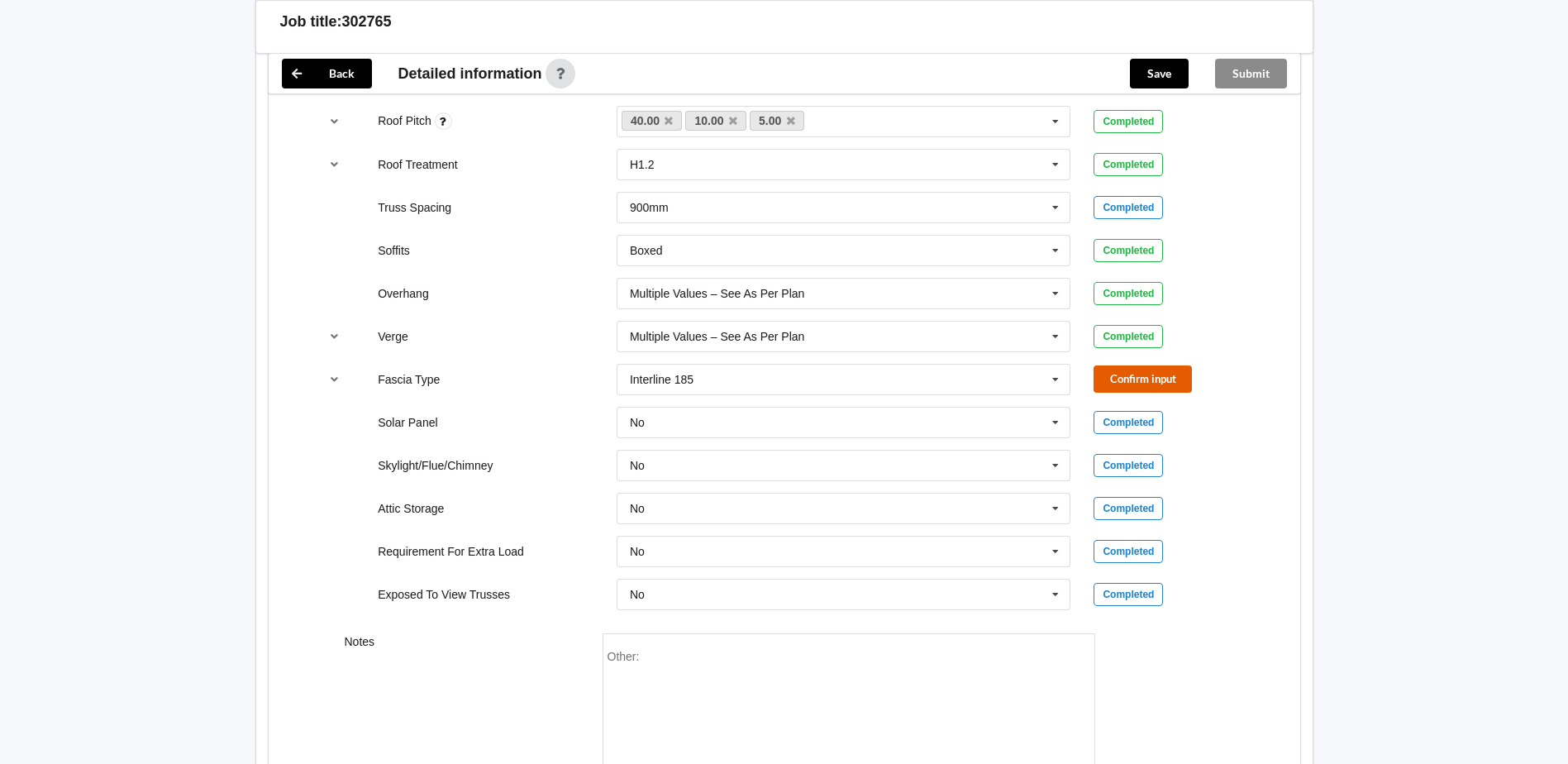
click at [1164, 384] on button "Confirm input" at bounding box center [1142, 379] width 98 height 27
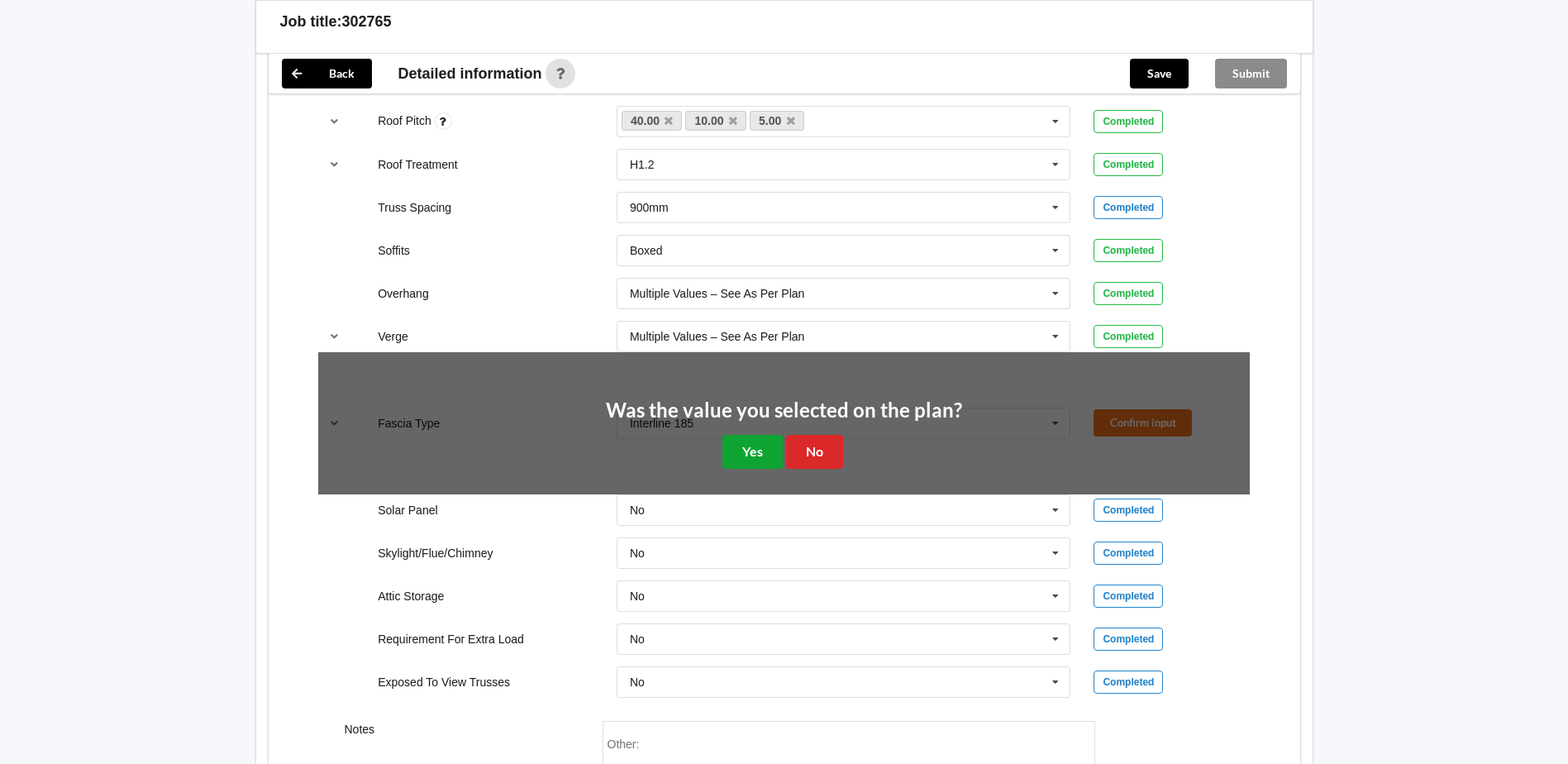
click at [752, 445] on button "Yes" at bounding box center [753, 452] width 60 height 34
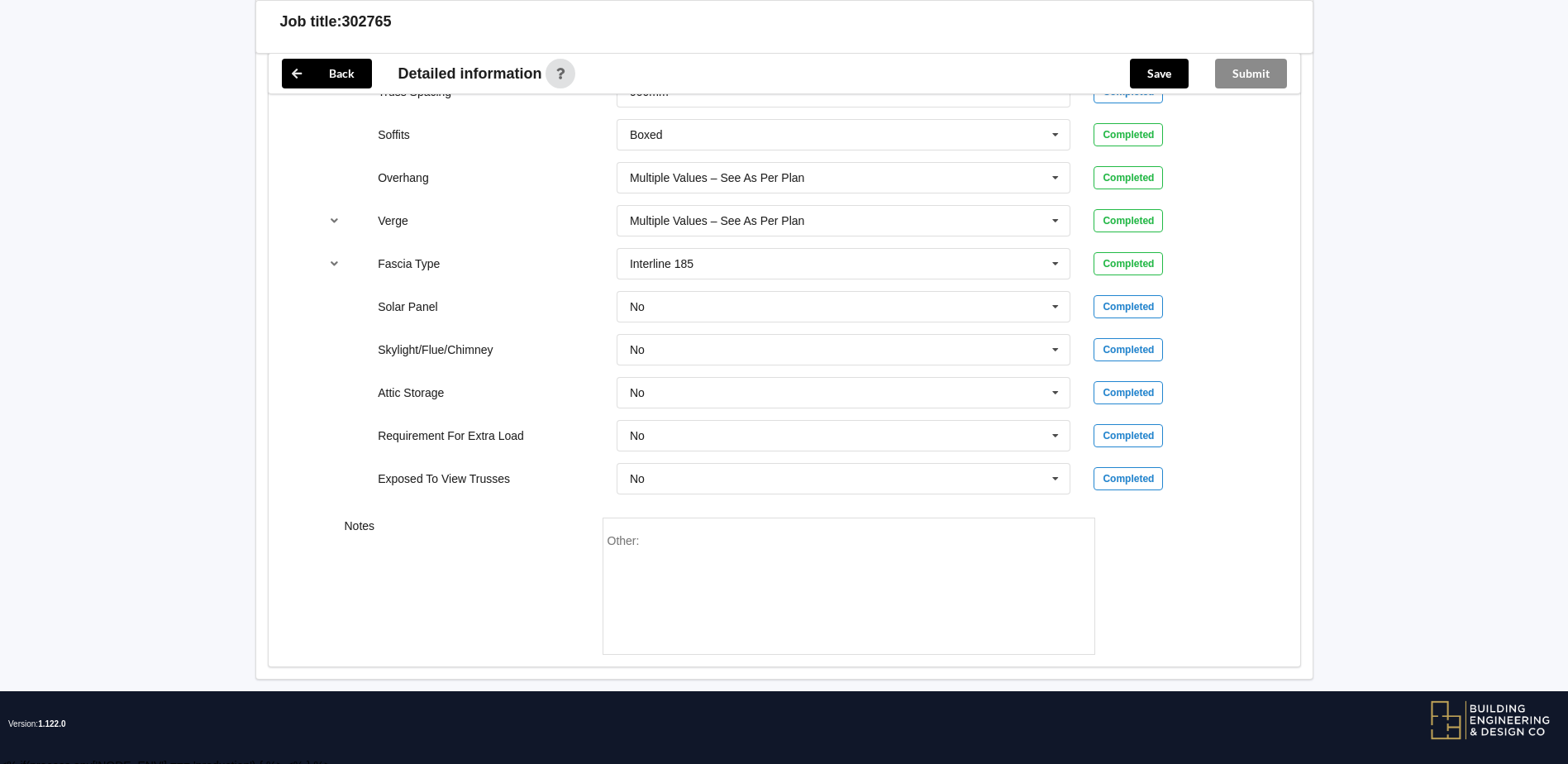
scroll to position [1283, 0]
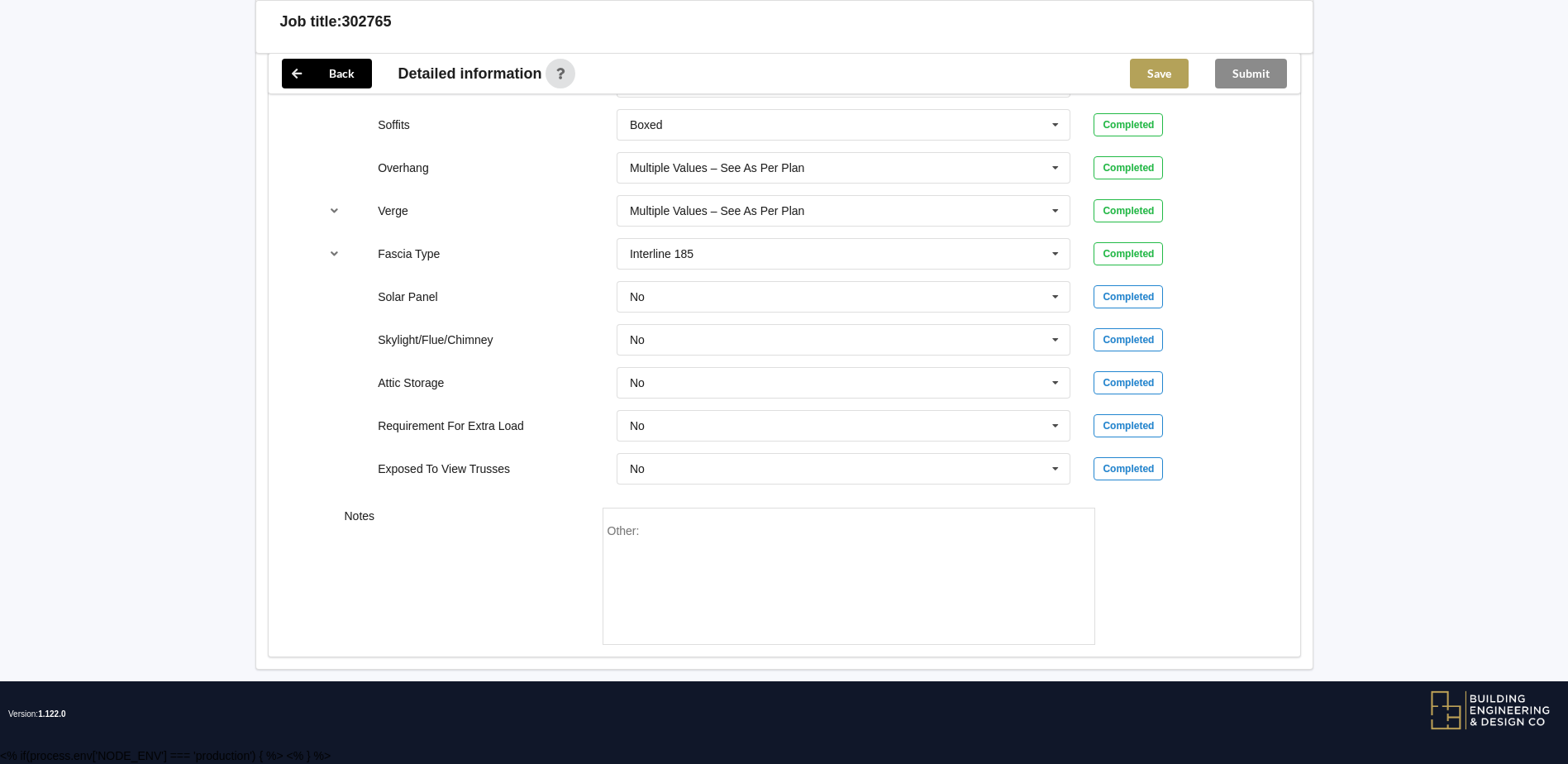
click at [1168, 63] on button "Save" at bounding box center [1159, 73] width 58 height 30
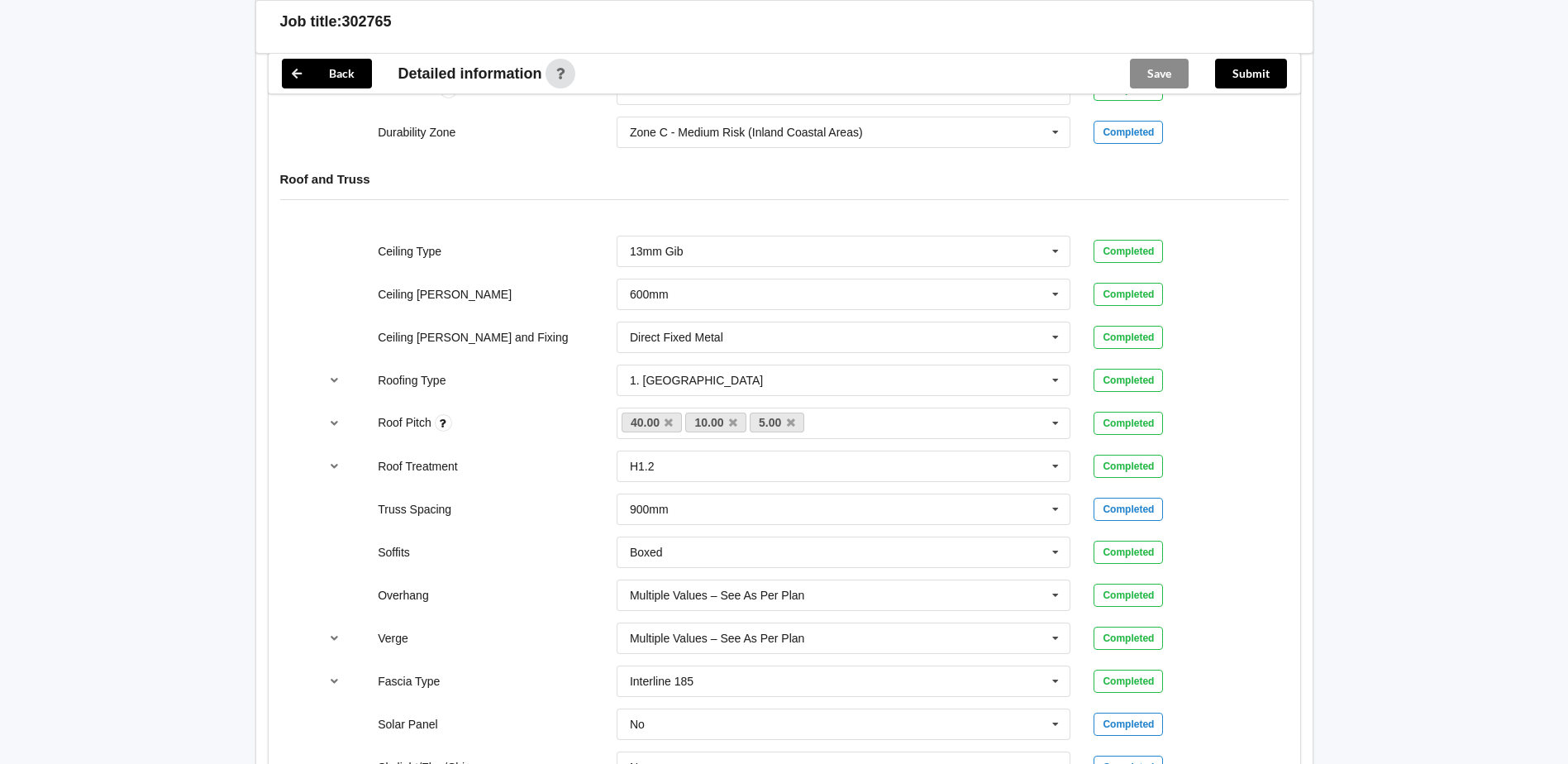
scroll to position [711, 0]
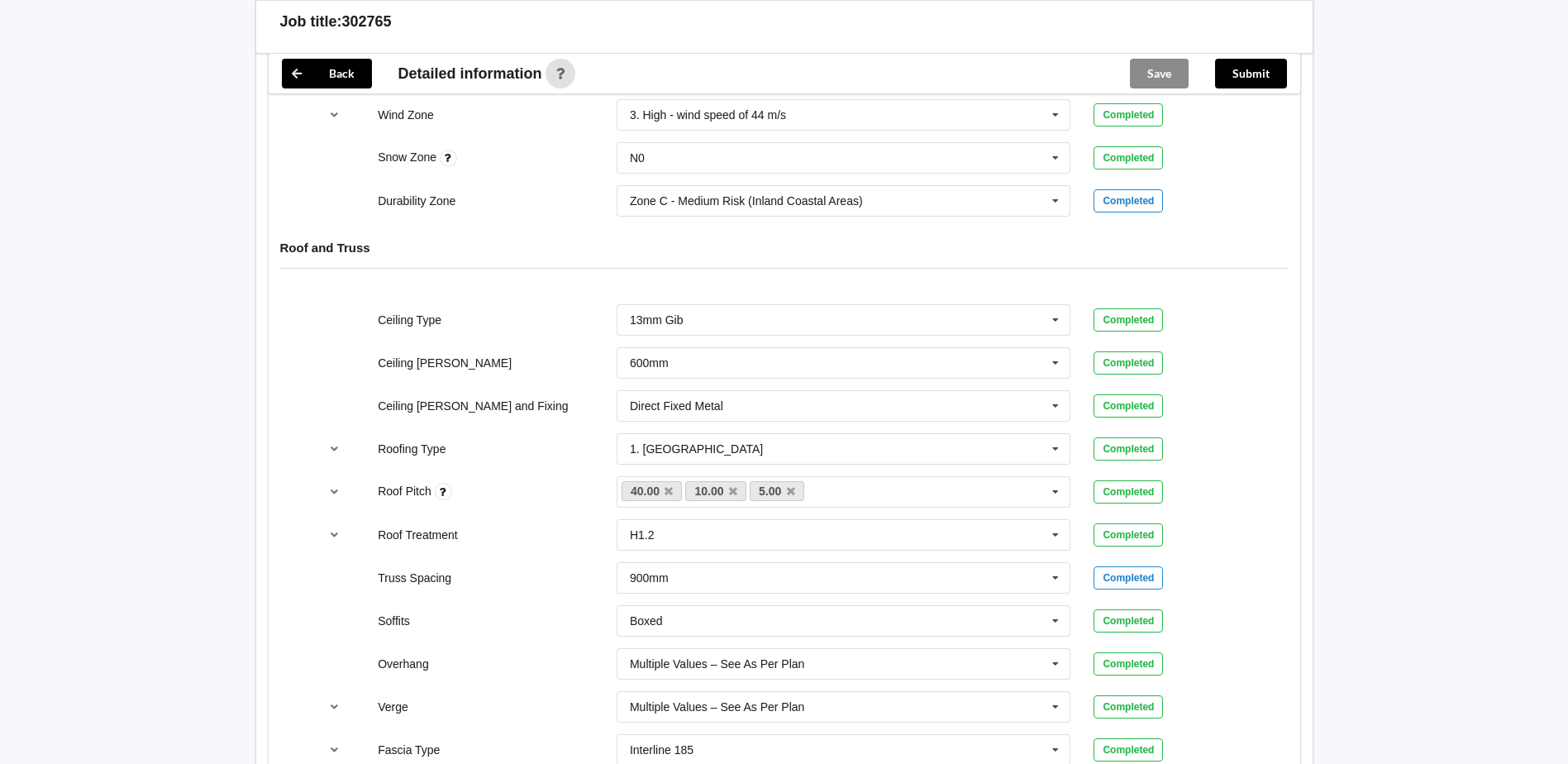
click at [1151, 76] on div "Save" at bounding box center [1159, 73] width 85 height 40
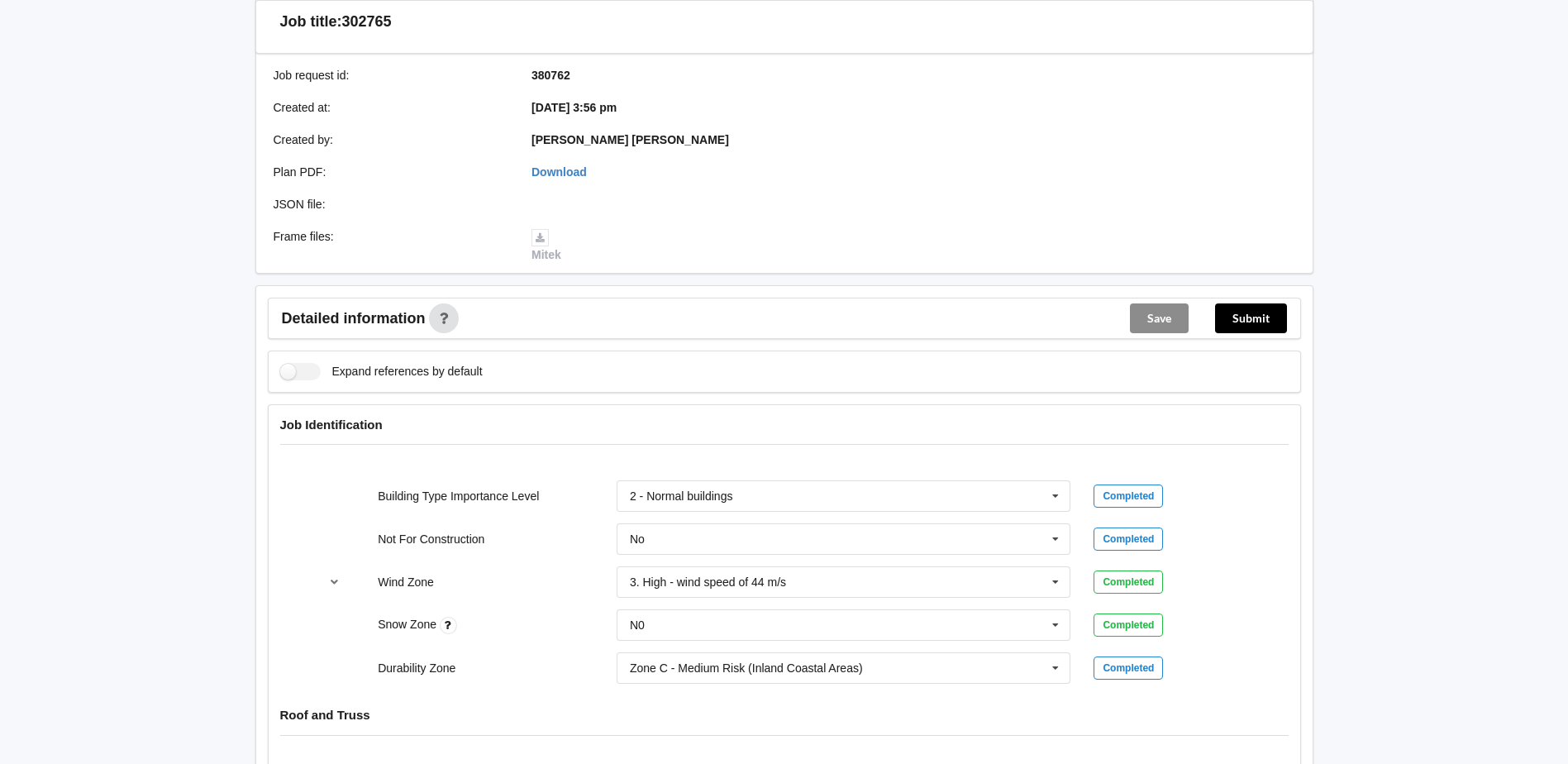
scroll to position [215, 0]
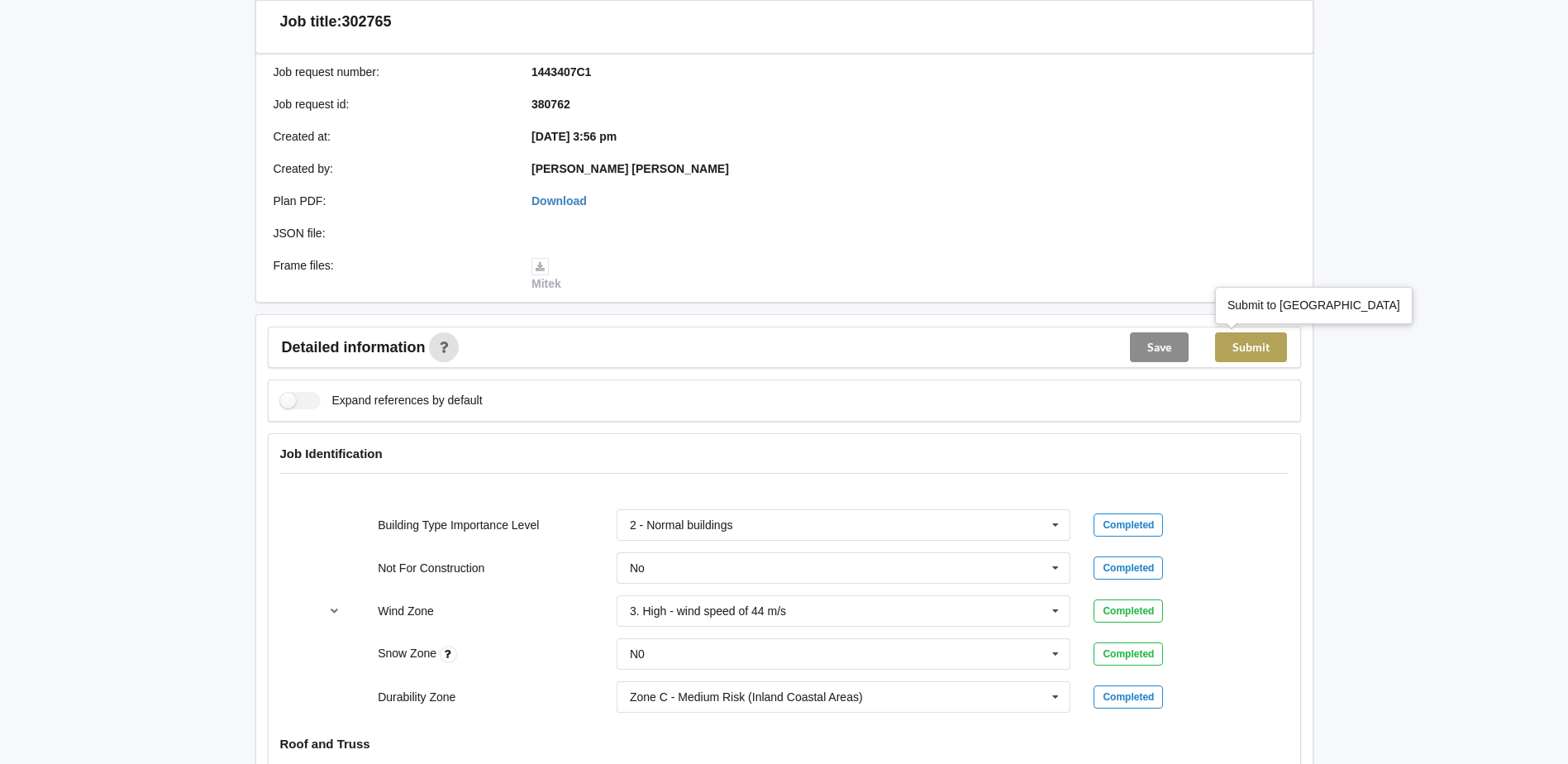
click at [1249, 347] on button "Submit" at bounding box center [1251, 347] width 72 height 30
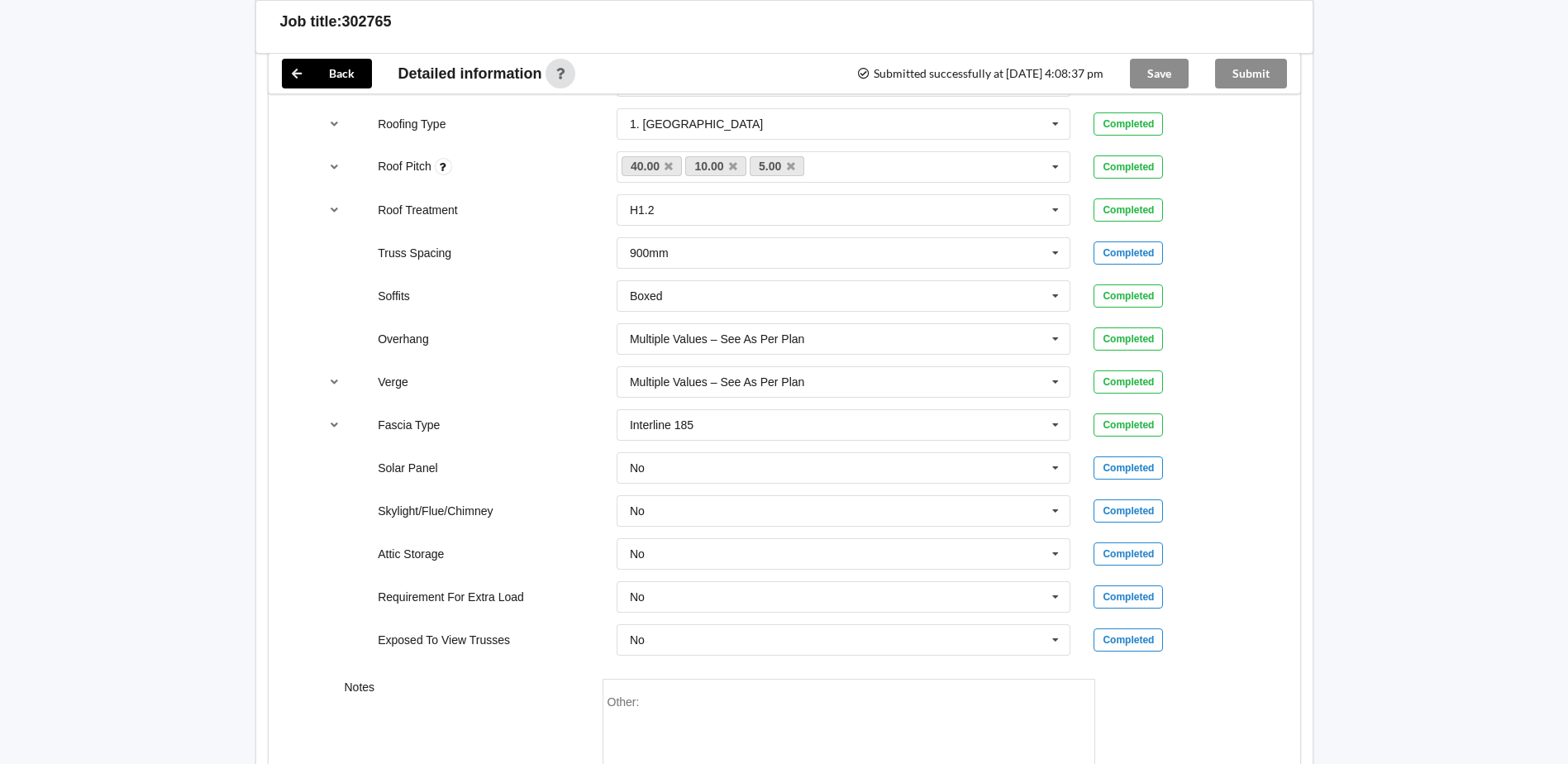
scroll to position [1207, 0]
